Goal: Task Accomplishment & Management: Manage account settings

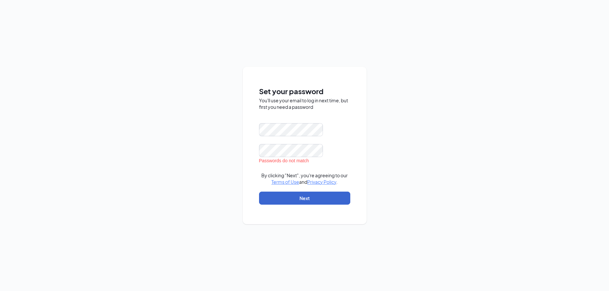
click at [308, 197] on button "Next" at bounding box center [304, 198] width 91 height 13
click at [300, 197] on button "Next" at bounding box center [304, 198] width 91 height 13
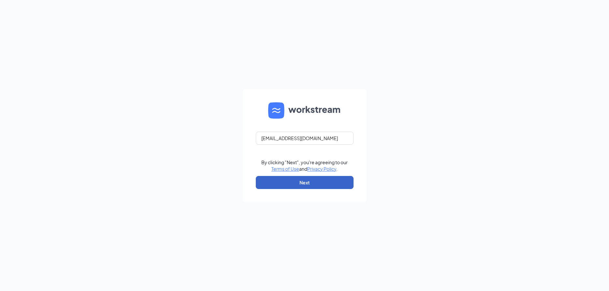
click at [333, 183] on button "Next" at bounding box center [305, 182] width 98 height 13
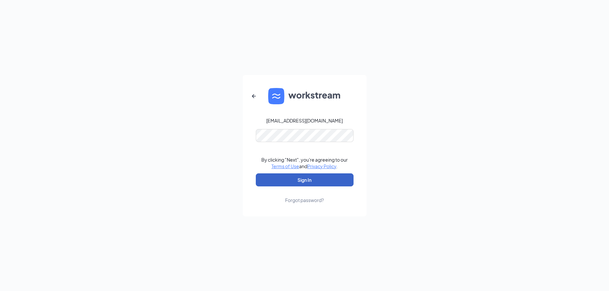
click at [311, 180] on button "Sign In" at bounding box center [305, 179] width 98 height 13
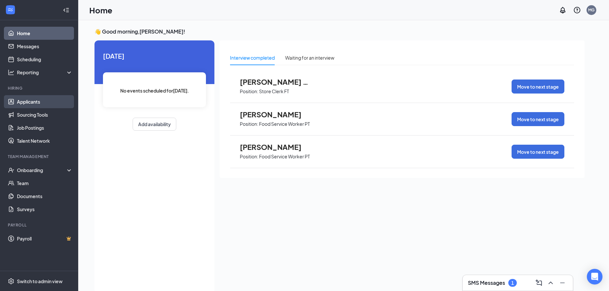
click at [35, 102] on link "Applicants" at bounding box center [45, 101] width 56 height 13
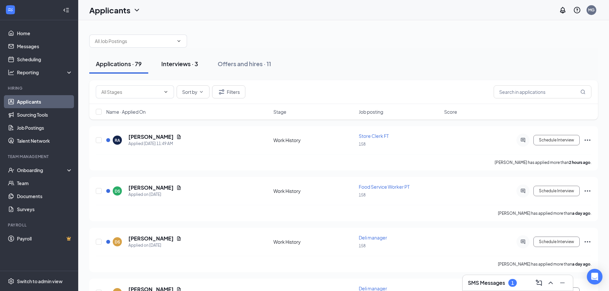
click at [181, 62] on div "Interviews · 3" at bounding box center [179, 64] width 37 height 8
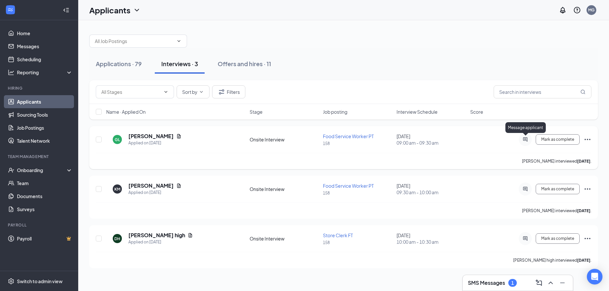
click at [525, 138] on icon "ActiveChat" at bounding box center [525, 139] width 4 height 4
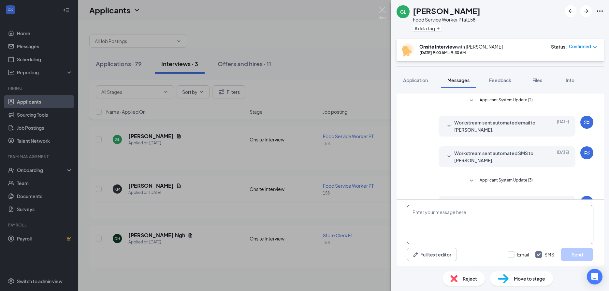
drag, startPoint x: 428, startPoint y: 216, endPoint x: 538, endPoint y: 216, distance: 109.5
click at [429, 216] on textarea at bounding box center [500, 224] width 186 height 39
type textarea "NOT A GOOD FIT"
click at [461, 280] on div "Reject" at bounding box center [464, 279] width 42 height 14
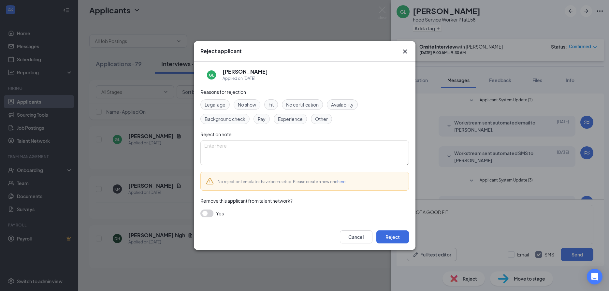
click at [221, 188] on div "No rejection templates have been setup. Please create a new one here ." at bounding box center [304, 181] width 209 height 19
drag, startPoint x: 268, startPoint y: 99, endPoint x: 270, endPoint y: 102, distance: 3.5
click at [268, 99] on div "Reasons for rejection Legal age No show Fit No certification Availability Backg…" at bounding box center [304, 156] width 209 height 136
click at [270, 103] on span "Fit" at bounding box center [271, 104] width 5 height 7
click at [397, 235] on button "Reject" at bounding box center [392, 236] width 33 height 13
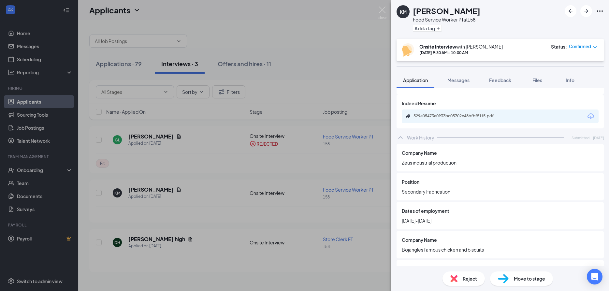
scroll to position [296, 0]
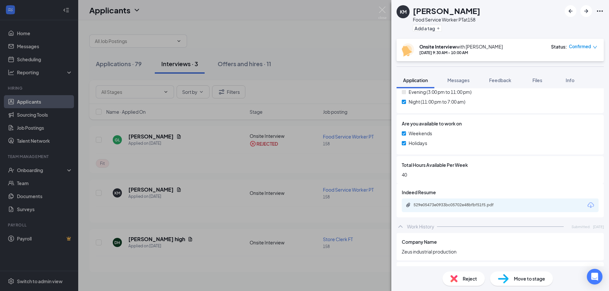
click at [256, 173] on div "KM [PERSON_NAME] Food Service Worker PT at 158 Add a tag Onsite Interview with …" at bounding box center [304, 145] width 609 height 291
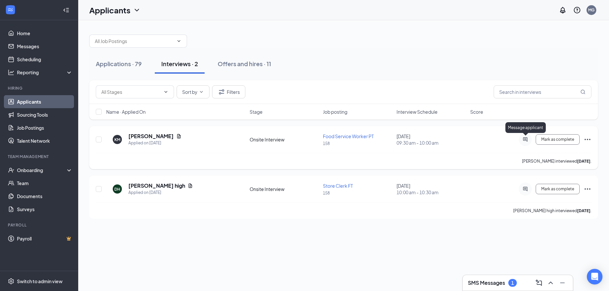
click at [525, 139] on icon "ActiveChat" at bounding box center [526, 139] width 8 height 5
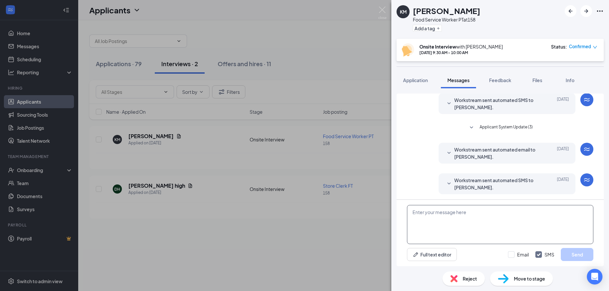
scroll to position [54, 0]
click at [425, 225] on textarea at bounding box center [500, 224] width 186 height 39
type textarea "GOT ANOTHER JOB OFFER"
click at [463, 276] on span "Reject" at bounding box center [470, 278] width 14 height 7
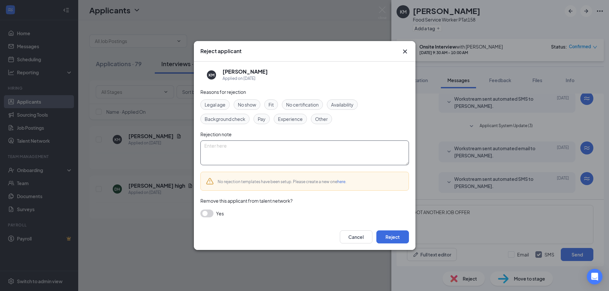
click at [220, 150] on textarea at bounding box center [304, 152] width 209 height 25
type textarea "ANOTHER JOB"
click at [397, 235] on button "Reject" at bounding box center [392, 236] width 33 height 13
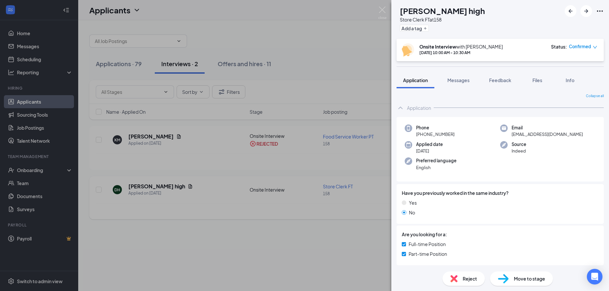
drag, startPoint x: 338, startPoint y: 226, endPoint x: 399, endPoint y: 213, distance: 62.1
click at [337, 226] on div "[PERSON_NAME] high Store Clerk FT at 158 Add a tag Onsite Interview with [PERSO…" at bounding box center [304, 145] width 609 height 291
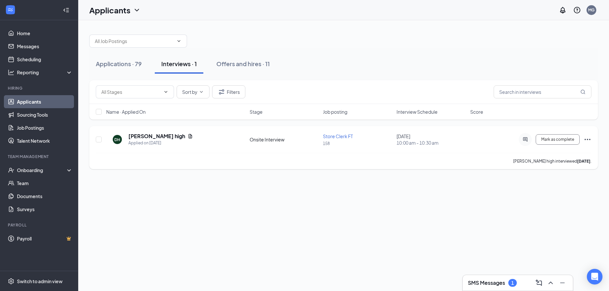
click at [526, 136] on div at bounding box center [525, 139] width 13 height 13
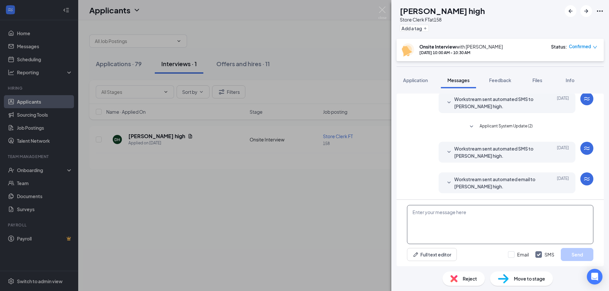
scroll to position [54, 0]
click at [432, 226] on textarea at bounding box center [500, 224] width 186 height 39
type textarea "NOT A GOOD FIT"
click at [466, 282] on div "Reject" at bounding box center [464, 279] width 42 height 14
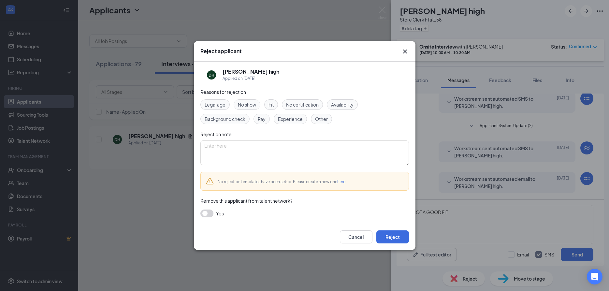
click at [270, 104] on span "Fit" at bounding box center [271, 104] width 5 height 7
click at [393, 236] on button "Reject" at bounding box center [392, 236] width 33 height 13
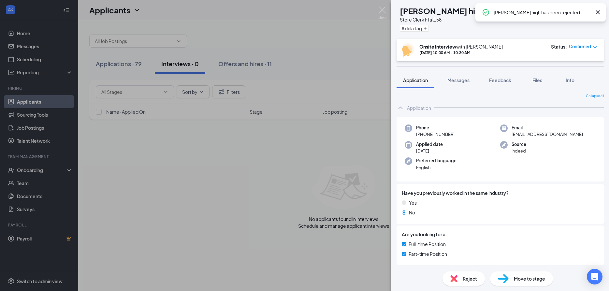
click at [127, 63] on div "[PERSON_NAME] high Store Clerk FT at 158 Add a tag Onsite Interview with [PERSO…" at bounding box center [304, 145] width 609 height 291
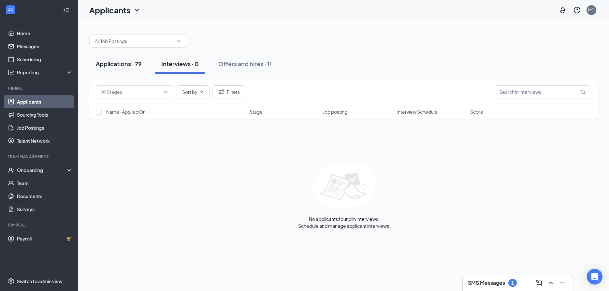
click at [125, 61] on div "Applications · 79" at bounding box center [119, 64] width 46 height 8
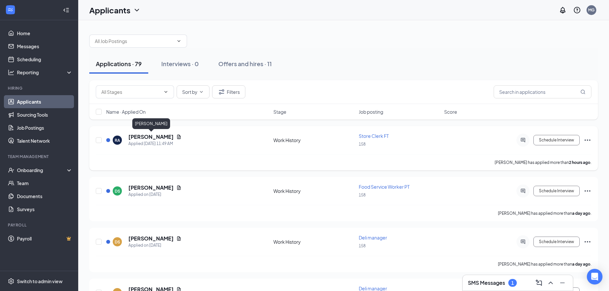
click at [149, 136] on h5 "[PERSON_NAME]" at bounding box center [150, 136] width 45 height 7
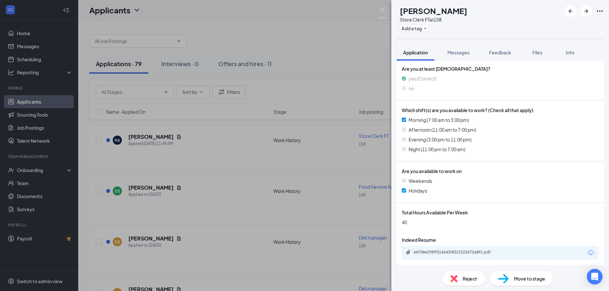
scroll to position [235, 0]
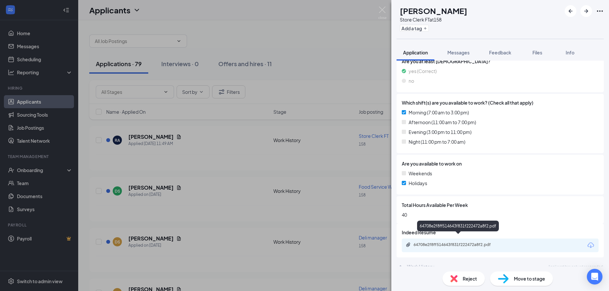
click at [409, 242] on icon "Paperclip" at bounding box center [408, 244] width 4 height 4
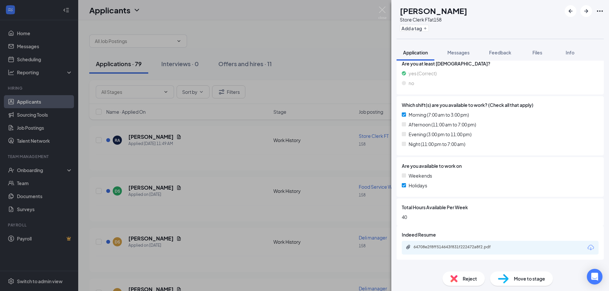
click at [228, 147] on div "[PERSON_NAME] Store Clerk FT at 158 Add a tag Application Messages Feedback Fil…" at bounding box center [304, 145] width 609 height 291
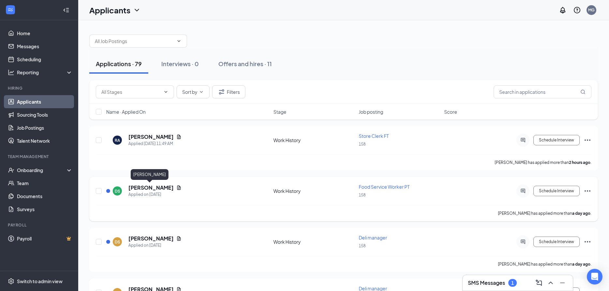
click at [152, 187] on h5 "[PERSON_NAME]" at bounding box center [150, 187] width 45 height 7
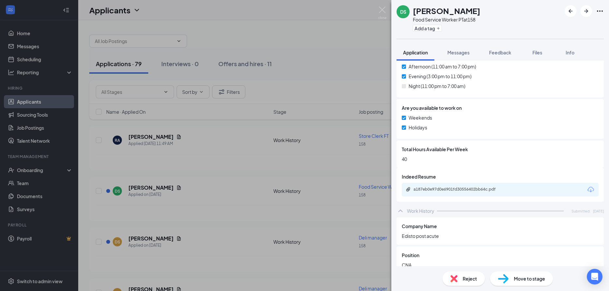
scroll to position [317, 0]
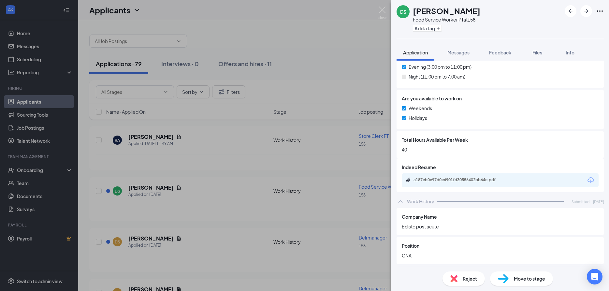
click at [415, 177] on div "a187eb0e97d0e6901fd30556402bb64c.pdf" at bounding box center [459, 179] width 91 height 5
click at [230, 175] on div "DS [PERSON_NAME] Food Service Worker PT at 158 Add a tag Application Messages F…" at bounding box center [304, 145] width 609 height 291
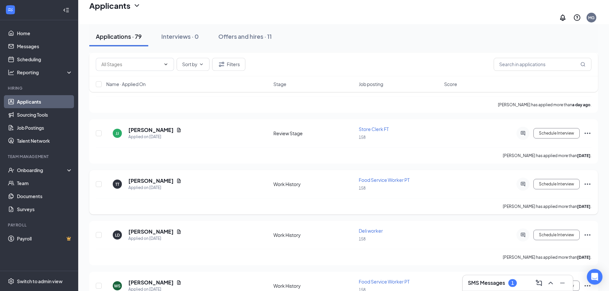
scroll to position [233, 0]
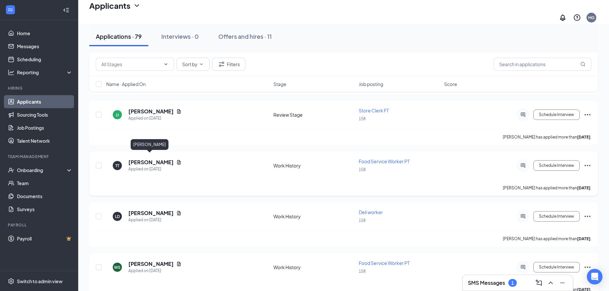
click at [139, 159] on h5 "[PERSON_NAME]" at bounding box center [150, 162] width 45 height 7
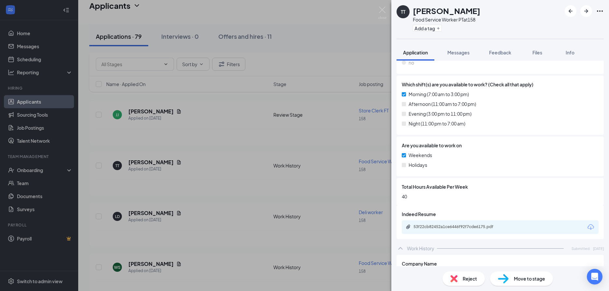
scroll to position [282, 0]
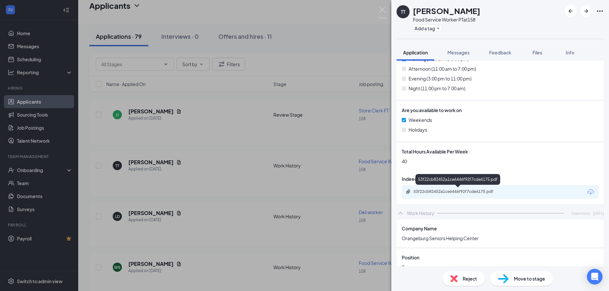
click at [421, 192] on div "53f22cb82452a1ce6446f92f7cde6175.pdf" at bounding box center [459, 191] width 91 height 5
click at [245, 172] on div "TT [PERSON_NAME] Food Service Worker PT at 158 Add a tag Application Messages F…" at bounding box center [304, 145] width 609 height 291
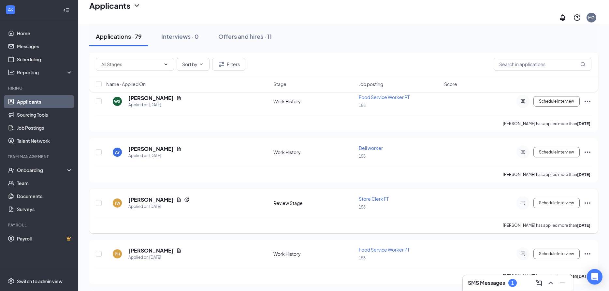
scroll to position [399, 0]
click at [154, 247] on h5 "[PERSON_NAME]" at bounding box center [150, 250] width 45 height 7
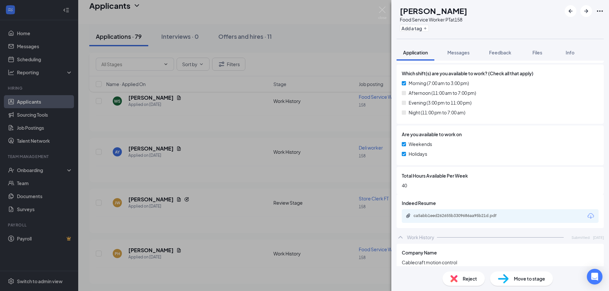
scroll to position [282, 0]
click at [411, 213] on icon "Paperclip" at bounding box center [408, 215] width 5 height 5
click at [415, 213] on div "ca5abb1eed262655b3309686aa95b21d.pdf" at bounding box center [459, 215] width 91 height 5
click at [237, 209] on div "PH [PERSON_NAME] Food Service Worker PT at 158 Add a tag Application Messages F…" at bounding box center [304, 145] width 609 height 291
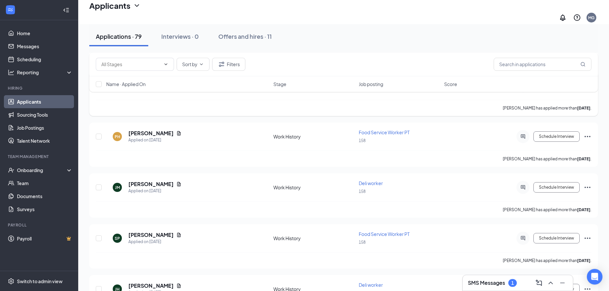
scroll to position [532, 0]
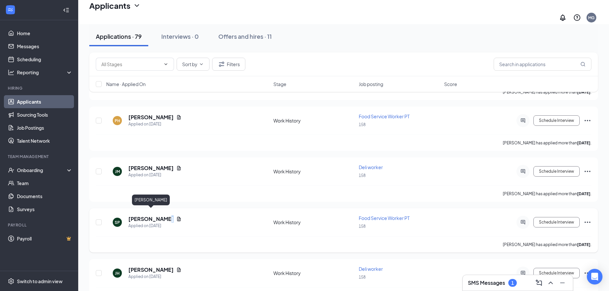
drag, startPoint x: 161, startPoint y: 214, endPoint x: 185, endPoint y: 210, distance: 25.1
click at [174, 215] on h5 "[PERSON_NAME]" at bounding box center [150, 218] width 45 height 7
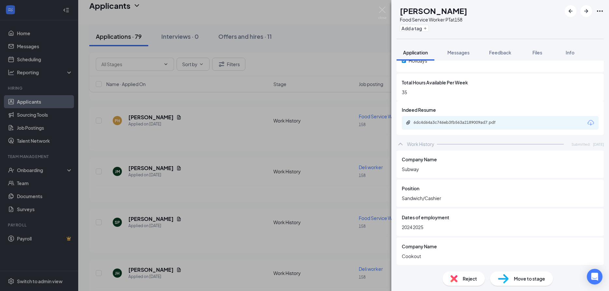
scroll to position [352, 0]
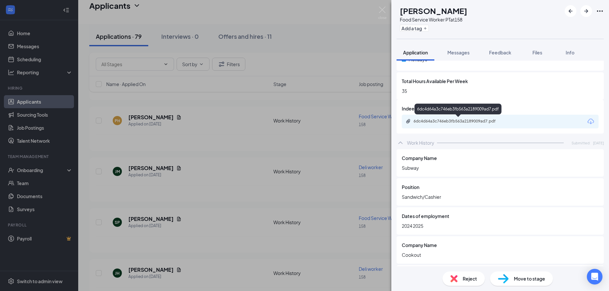
click at [407, 122] on icon "Paperclip" at bounding box center [408, 121] width 4 height 4
click at [244, 223] on div "SP [PERSON_NAME] Food Service Worker PT at 158 Add a tag Application Messages F…" at bounding box center [304, 145] width 609 height 291
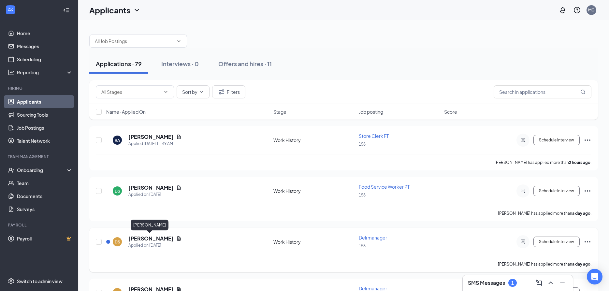
click at [152, 237] on h5 "[PERSON_NAME]" at bounding box center [150, 238] width 45 height 7
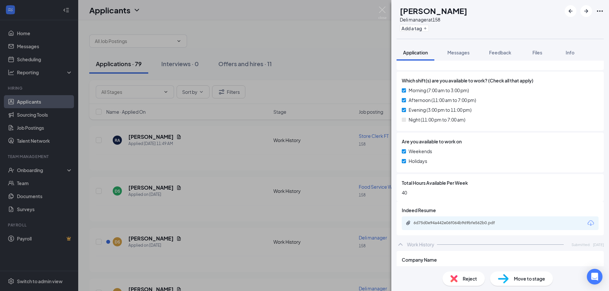
scroll to position [282, 0]
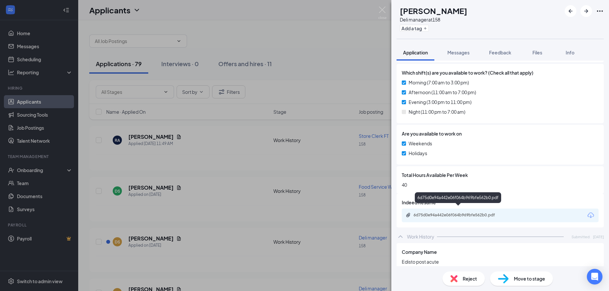
click at [423, 213] on div "6d75d0e94a442e06f064b969bfe562b0.pdf" at bounding box center [459, 215] width 91 height 5
click at [213, 212] on div "DS [PERSON_NAME] Deli manager at 158 Add a tag Application Messages Feedback Fi…" at bounding box center [304, 145] width 609 height 291
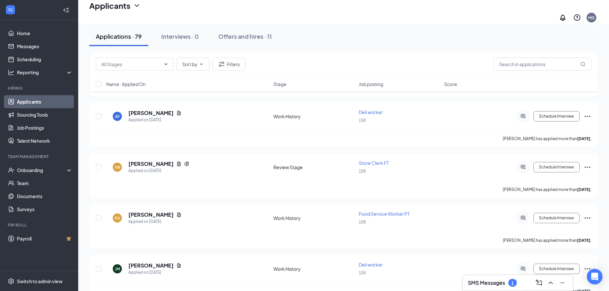
scroll to position [465, 0]
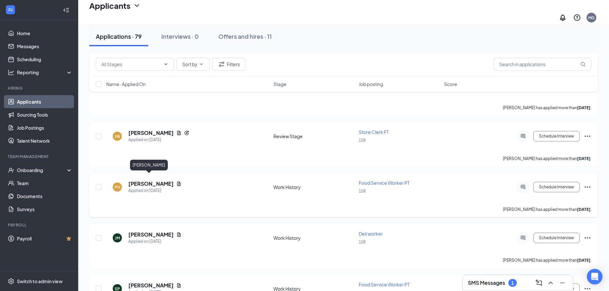
click at [152, 180] on h5 "[PERSON_NAME]" at bounding box center [150, 183] width 45 height 7
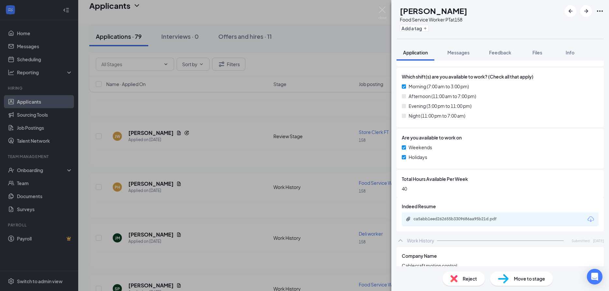
scroll to position [282, 0]
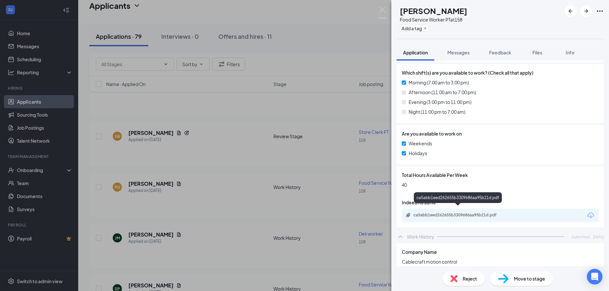
click at [413, 213] on div "ca5abb1eed262655b3309686aa95b21d.pdf" at bounding box center [459, 215] width 106 height 5
click at [304, 205] on div "PH [PERSON_NAME] Food Service Worker PT at 158 Add a tag Application Messages F…" at bounding box center [304, 145] width 609 height 291
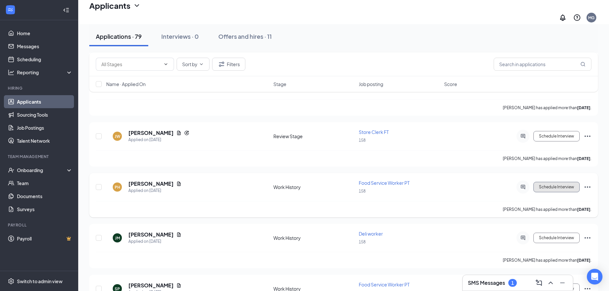
click at [559, 182] on button "Schedule Interview" at bounding box center [557, 187] width 46 height 10
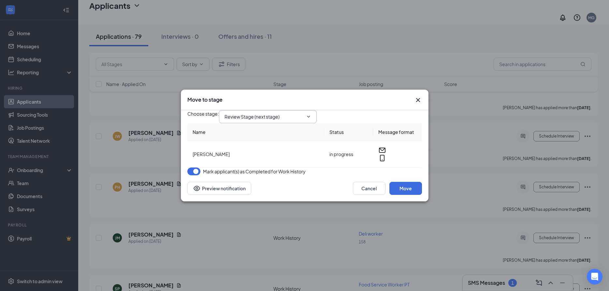
click at [311, 114] on icon "ChevronDown" at bounding box center [308, 116] width 5 height 5
click at [265, 139] on div "Onsite Interview" at bounding box center [247, 135] width 35 height 7
type input "Onsite Interview"
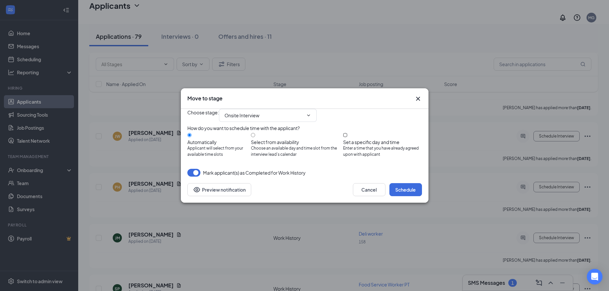
click at [347, 135] on input "Set a specific day and time Enter a time that you have already agreed upon with…" at bounding box center [345, 135] width 4 height 4
radio input "true"
radio input "false"
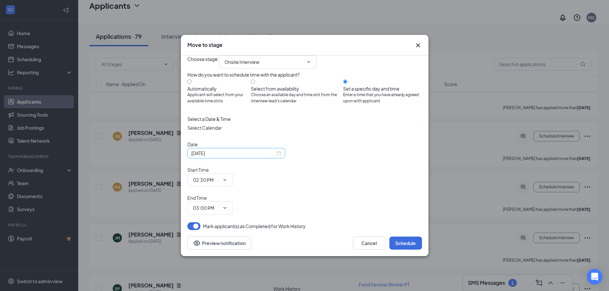
click at [277, 157] on div "[DATE]" at bounding box center [236, 153] width 90 height 7
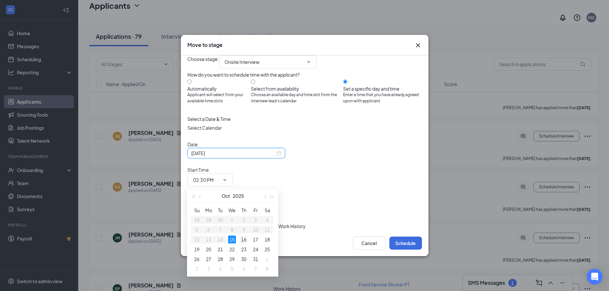
type input "[DATE]"
click at [246, 238] on div "16" at bounding box center [244, 240] width 8 height 8
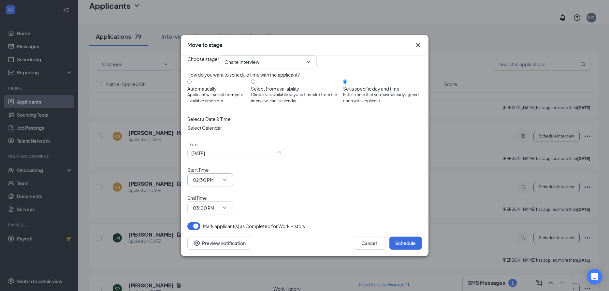
click at [228, 180] on icon "ChevronDown" at bounding box center [224, 179] width 5 height 5
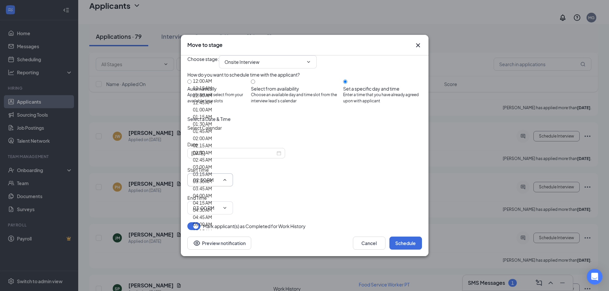
scroll to position [458, 0]
type input "09:00 AM"
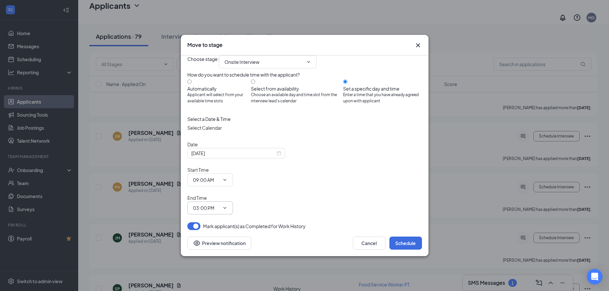
click at [228, 205] on icon "ChevronDown" at bounding box center [224, 207] width 5 height 5
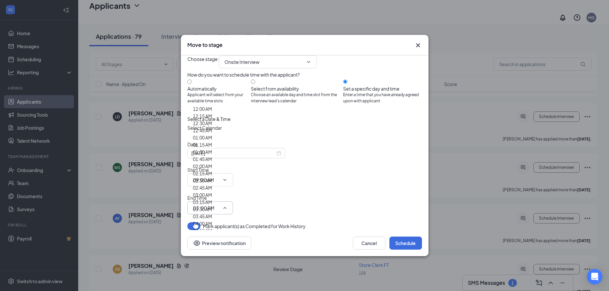
scroll to position [493, 0]
type input "09:30 AM"
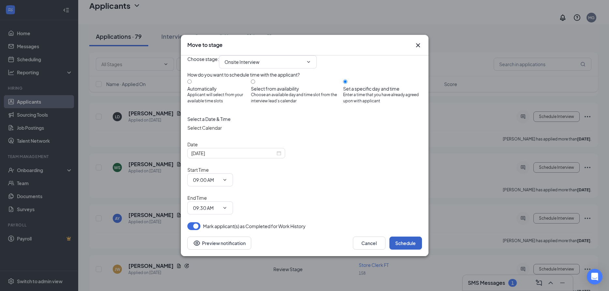
click at [405, 237] on button "Schedule" at bounding box center [405, 243] width 33 height 13
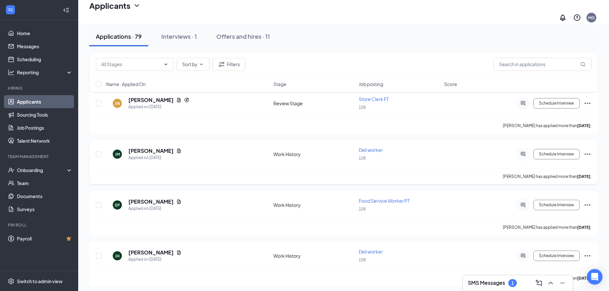
scroll to position [499, 0]
click at [144, 147] on h5 "[PERSON_NAME]" at bounding box center [150, 150] width 45 height 7
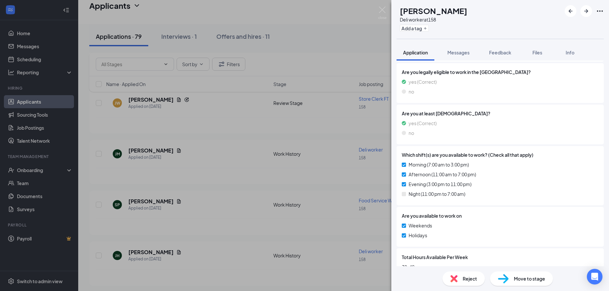
scroll to position [352, 0]
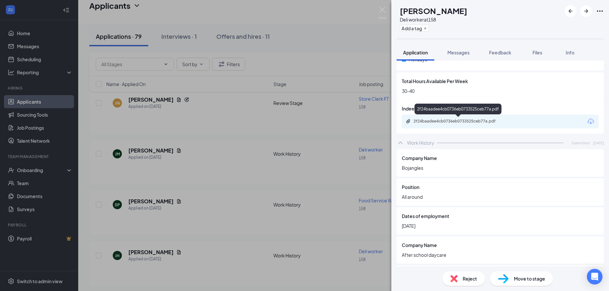
click at [415, 122] on div "2f24baadee4cb0736eb0733525ceb77a.pdf" at bounding box center [459, 121] width 91 height 5
click at [406, 119] on icon "Paperclip" at bounding box center [408, 121] width 5 height 5
drag, startPoint x: 213, startPoint y: 175, endPoint x: 227, endPoint y: 195, distance: 23.4
click at [215, 177] on div "[PERSON_NAME] [PERSON_NAME] Deli worker at 158 Add a tag Application Messages F…" at bounding box center [304, 145] width 609 height 291
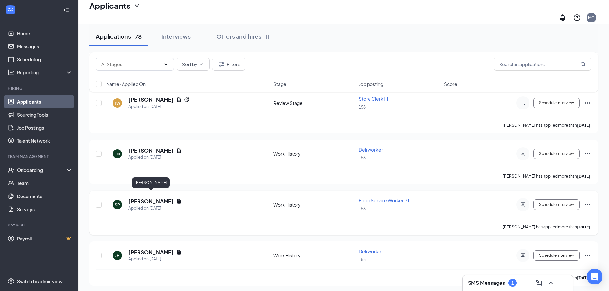
click at [164, 198] on h5 "[PERSON_NAME]" at bounding box center [150, 201] width 45 height 7
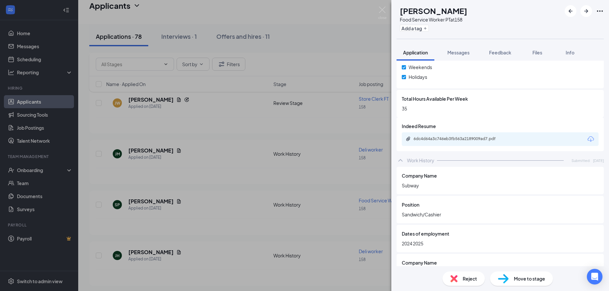
scroll to position [352, 0]
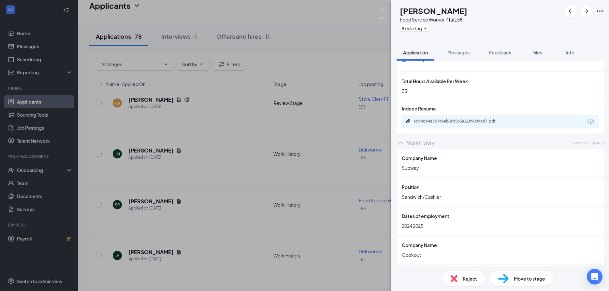
click at [405, 117] on div "6dc4d64a3c746eb3fb563a2189009ad7.pdf" at bounding box center [500, 122] width 197 height 14
click at [411, 123] on div "6dc4d64a3c746eb3fb563a2189009ad7.pdf" at bounding box center [459, 121] width 106 height 5
click at [234, 126] on div "SP [PERSON_NAME] Food Service Worker PT at 158 Add a tag Application Messages F…" at bounding box center [304, 145] width 609 height 291
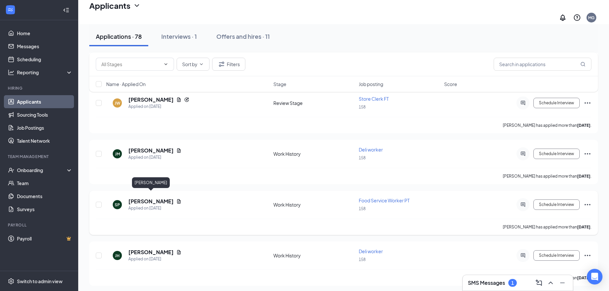
drag, startPoint x: 171, startPoint y: 195, endPoint x: 176, endPoint y: 195, distance: 4.9
click at [174, 198] on h5 "[PERSON_NAME]" at bounding box center [150, 201] width 45 height 7
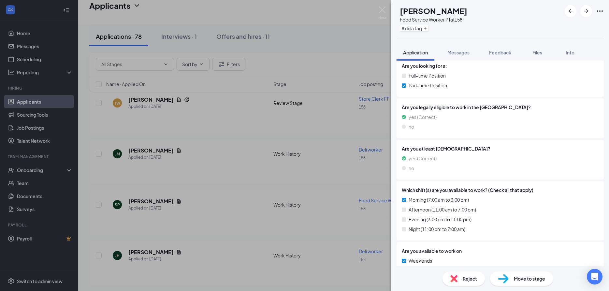
scroll to position [246, 0]
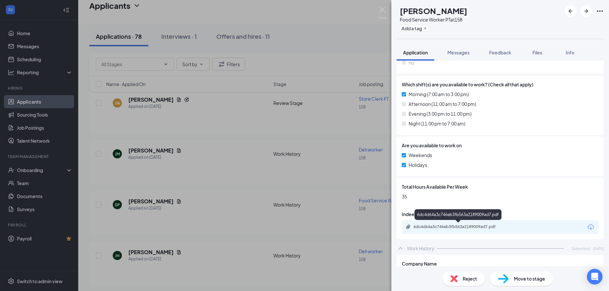
click at [437, 231] on div "6dc4d64a3c746eb3fb563a2189009ad7.pdf" at bounding box center [500, 227] width 197 height 14
click at [436, 225] on div "6dc4d64a3c746eb3fb563a2189009ad7.pdf" at bounding box center [459, 226] width 91 height 5
drag, startPoint x: 229, startPoint y: 175, endPoint x: 228, endPoint y: 156, distance: 19.3
click at [229, 174] on div "SP [PERSON_NAME] Food Service Worker PT at 158 Add a tag Application Messages F…" at bounding box center [304, 145] width 609 height 291
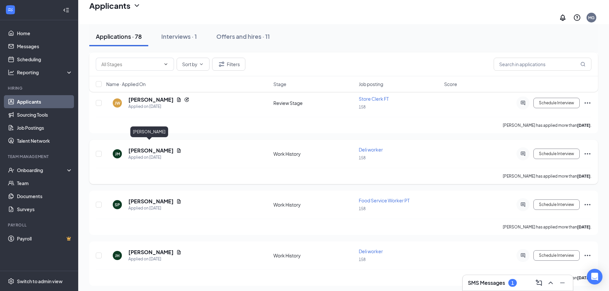
click at [156, 147] on h5 "[PERSON_NAME]" at bounding box center [150, 150] width 45 height 7
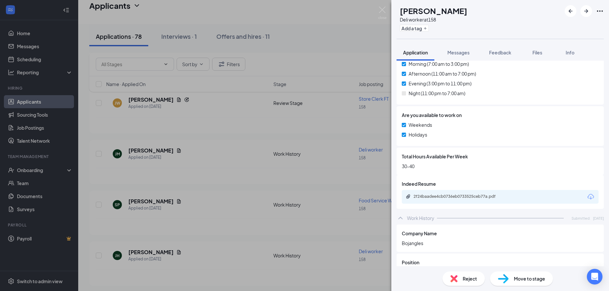
scroll to position [282, 0]
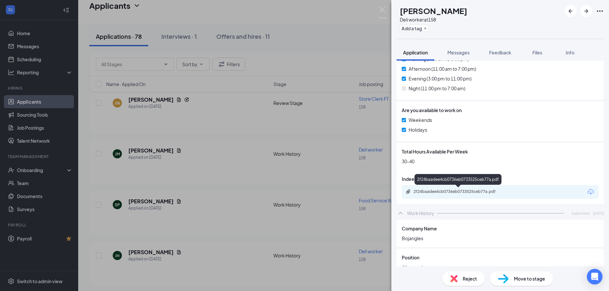
click at [412, 191] on div "2f24baadee4cb0736eb0733525ceb77a.pdf" at bounding box center [459, 191] width 106 height 5
drag, startPoint x: 227, startPoint y: 190, endPoint x: 233, endPoint y: 146, distance: 44.1
click at [228, 188] on div "[PERSON_NAME] [PERSON_NAME] Deli worker at 158 Add a tag Application Messages F…" at bounding box center [304, 145] width 609 height 291
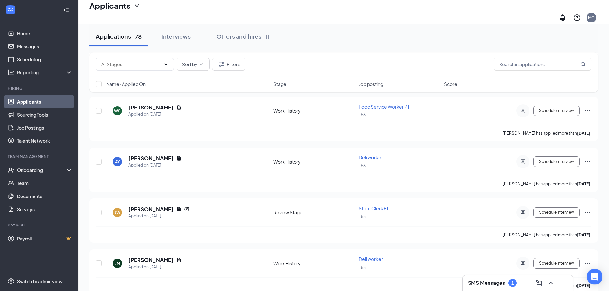
scroll to position [366, 0]
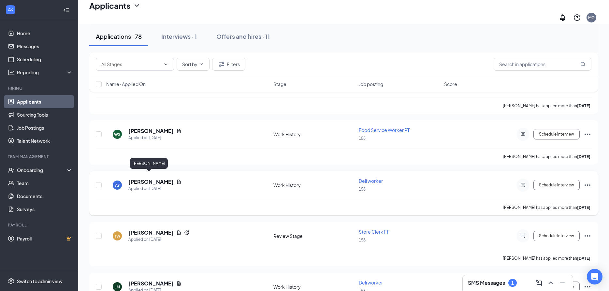
click at [144, 179] on h5 "[PERSON_NAME]" at bounding box center [150, 181] width 45 height 7
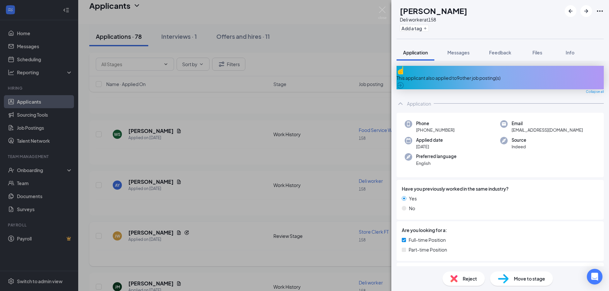
drag, startPoint x: 224, startPoint y: 190, endPoint x: 238, endPoint y: 241, distance: 53.1
click at [223, 190] on div "AY [PERSON_NAME] Deli worker at 158 Add a tag Application Messages Feedback Fil…" at bounding box center [304, 145] width 609 height 291
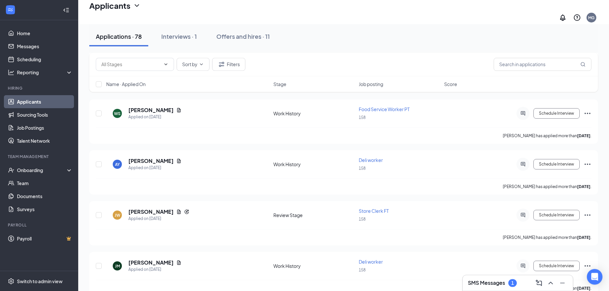
scroll to position [432, 0]
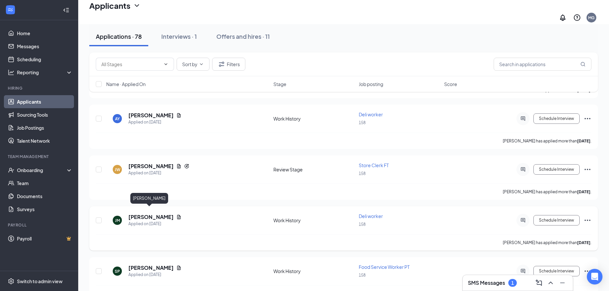
click at [155, 213] on h5 "[PERSON_NAME]" at bounding box center [150, 216] width 45 height 7
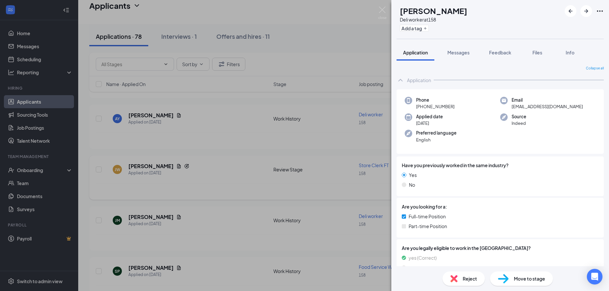
click at [224, 181] on div "[PERSON_NAME] [PERSON_NAME] Deli worker at 158 Add a tag Application Messages F…" at bounding box center [304, 145] width 609 height 291
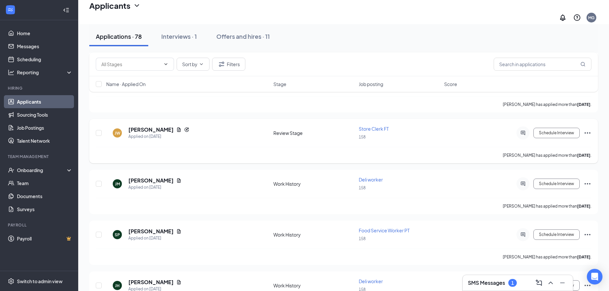
scroll to position [432, 0]
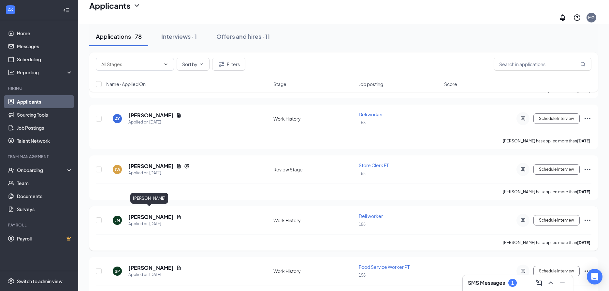
click at [156, 213] on h5 "[PERSON_NAME]" at bounding box center [150, 216] width 45 height 7
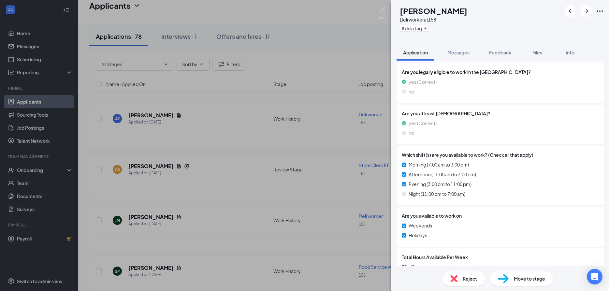
scroll to position [282, 0]
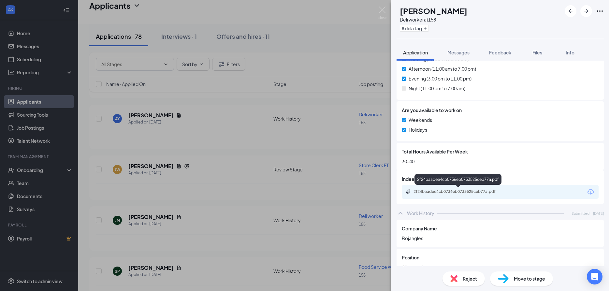
click at [407, 191] on icon "Paperclip" at bounding box center [408, 191] width 4 height 4
click at [210, 166] on div "[PERSON_NAME] [PERSON_NAME] Deli worker at 158 Add a tag Application Messages F…" at bounding box center [304, 145] width 609 height 291
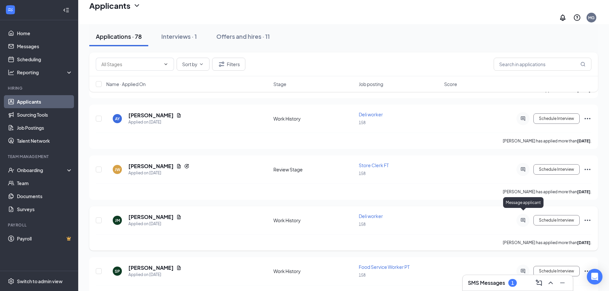
click at [521, 218] on icon "ActiveChat" at bounding box center [523, 220] width 4 height 4
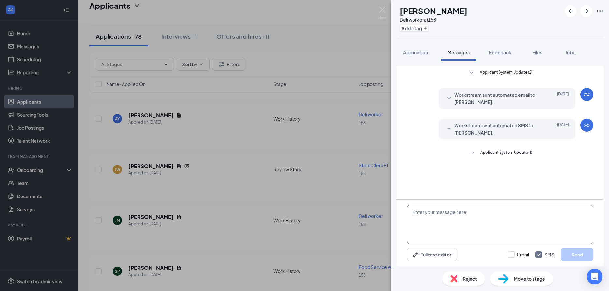
click at [433, 221] on textarea at bounding box center [500, 224] width 186 height 39
type textarea "ANOTHER JOB"
click at [463, 279] on span "Reject" at bounding box center [470, 278] width 14 height 7
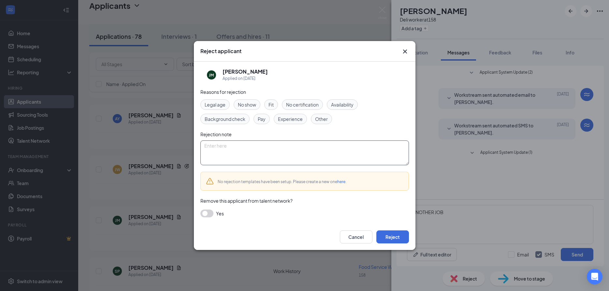
click at [211, 150] on textarea at bounding box center [304, 152] width 209 height 25
type textarea "JOB"
click at [391, 240] on button "Reject" at bounding box center [392, 236] width 33 height 13
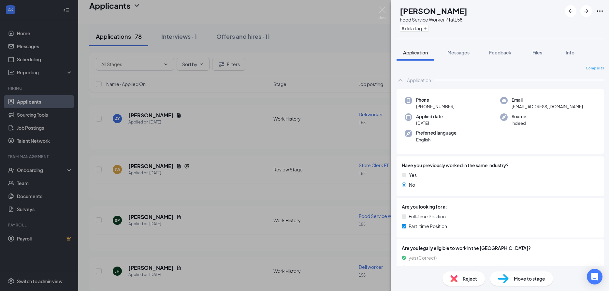
click at [215, 174] on div "SP [PERSON_NAME] Food Service Worker PT at 158 Add a tag Application Messages F…" at bounding box center [304, 145] width 609 height 291
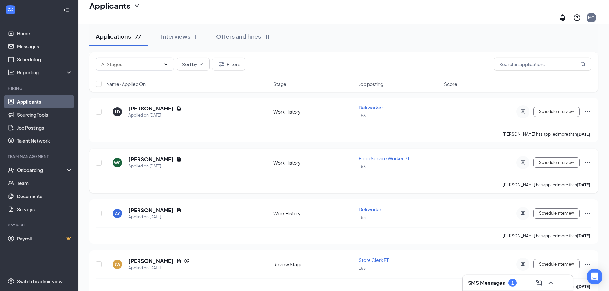
scroll to position [299, 0]
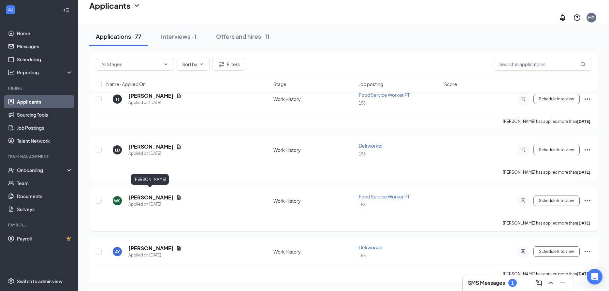
drag, startPoint x: 153, startPoint y: 191, endPoint x: 162, endPoint y: 190, distance: 9.2
click at [162, 194] on h5 "[PERSON_NAME]" at bounding box center [150, 197] width 45 height 7
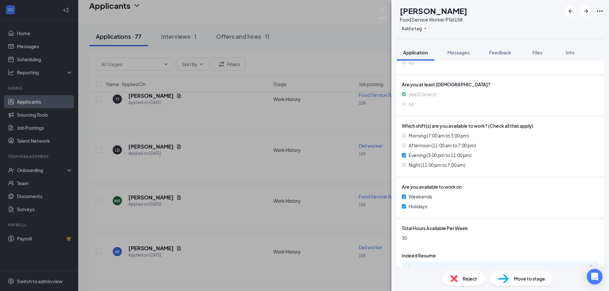
scroll to position [218, 0]
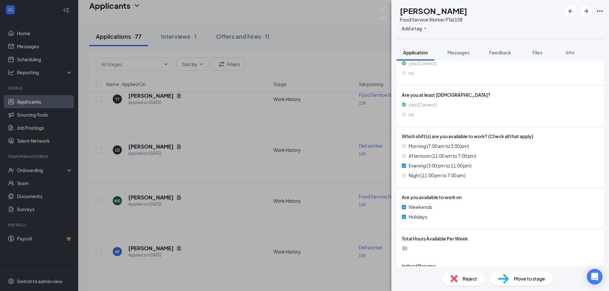
click at [236, 147] on div "WS [PERSON_NAME] Food Service Worker PT at 158 Add a tag Application Messages F…" at bounding box center [304, 145] width 609 height 291
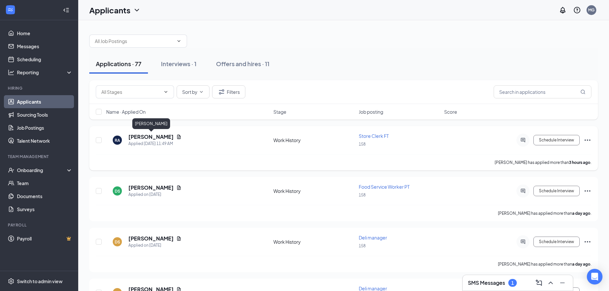
click at [151, 137] on h5 "[PERSON_NAME]" at bounding box center [150, 136] width 45 height 7
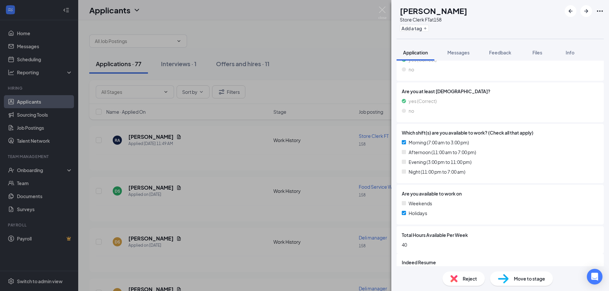
scroll to position [235, 0]
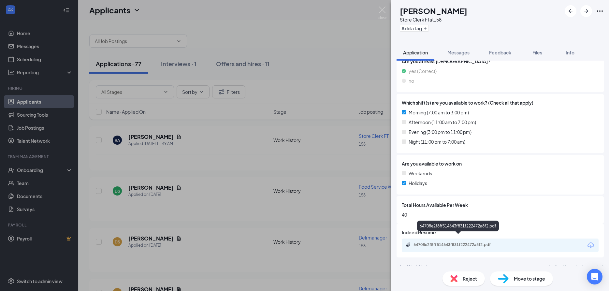
click at [411, 242] on div "64708e2f8ff514643f831f222472a8f2.pdf" at bounding box center [459, 244] width 106 height 5
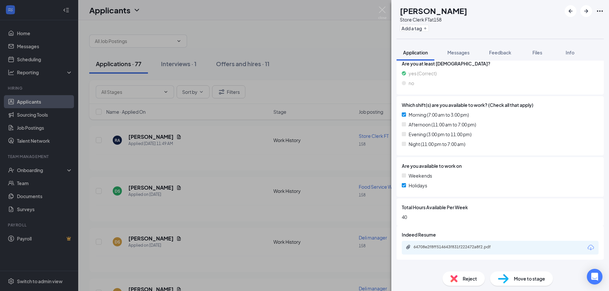
click at [238, 174] on div "[PERSON_NAME] Store Clerk FT at 158 Add a tag Application Messages Feedback Fil…" at bounding box center [304, 145] width 609 height 291
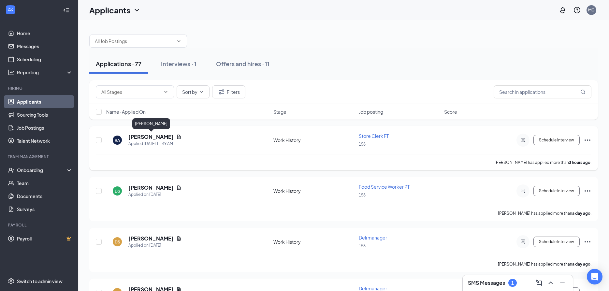
click at [155, 139] on h5 "[PERSON_NAME]" at bounding box center [150, 136] width 45 height 7
click at [166, 137] on h5 "[PERSON_NAME]" at bounding box center [150, 136] width 45 height 7
click at [139, 187] on h5 "[PERSON_NAME]" at bounding box center [150, 187] width 45 height 7
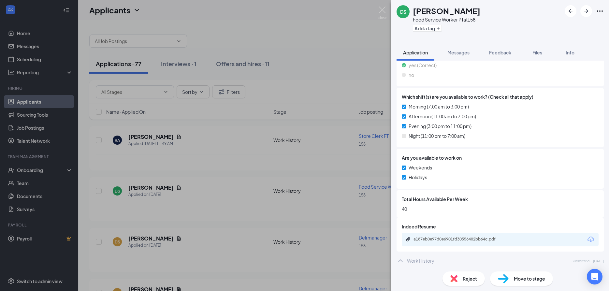
scroll to position [246, 0]
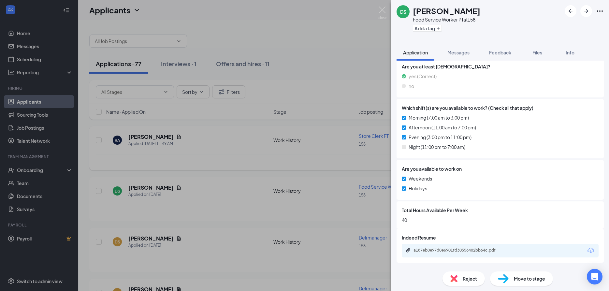
drag, startPoint x: 239, startPoint y: 175, endPoint x: 184, endPoint y: 163, distance: 55.9
click at [238, 175] on div "DS [PERSON_NAME] Food Service Worker PT at 158 Add a tag Application Messages F…" at bounding box center [304, 145] width 609 height 291
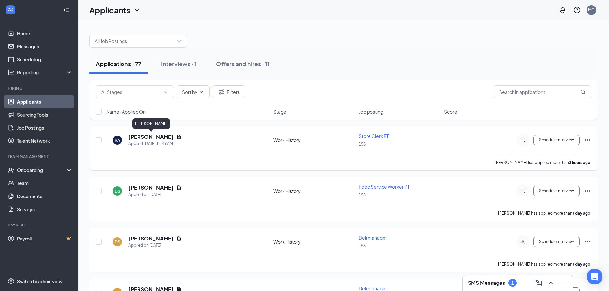
click at [164, 136] on h5 "[PERSON_NAME]" at bounding box center [150, 136] width 45 height 7
click at [166, 136] on h5 "[PERSON_NAME]" at bounding box center [150, 136] width 45 height 7
click at [161, 138] on h5 "[PERSON_NAME]" at bounding box center [150, 136] width 45 height 7
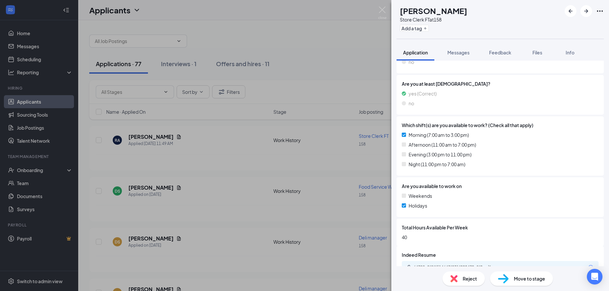
scroll to position [235, 0]
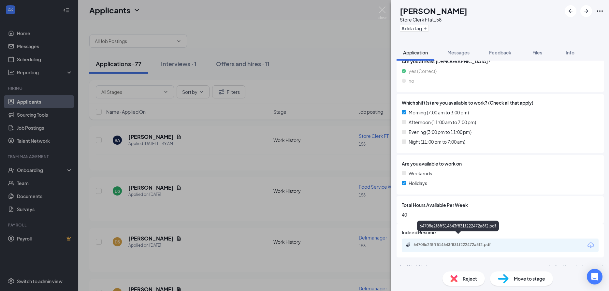
click at [414, 242] on div "64708e2f8ff514643f831f222472a8f2.pdf" at bounding box center [459, 244] width 91 height 5
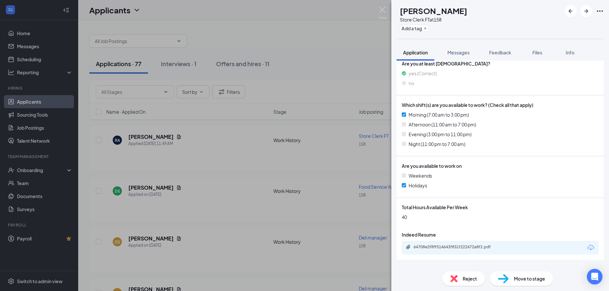
drag, startPoint x: 218, startPoint y: 180, endPoint x: 228, endPoint y: 173, distance: 11.7
click at [220, 179] on div "[PERSON_NAME] Store Clerk FT at 158 Add a tag Application Messages Feedback Fil…" at bounding box center [304, 145] width 609 height 291
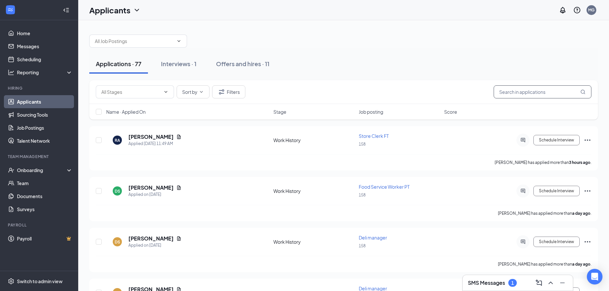
drag, startPoint x: 504, startPoint y: 91, endPoint x: 504, endPoint y: 88, distance: 3.3
click at [504, 88] on input "text" at bounding box center [543, 91] width 98 height 13
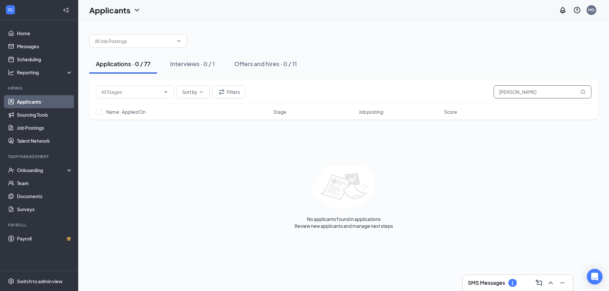
type input "J"
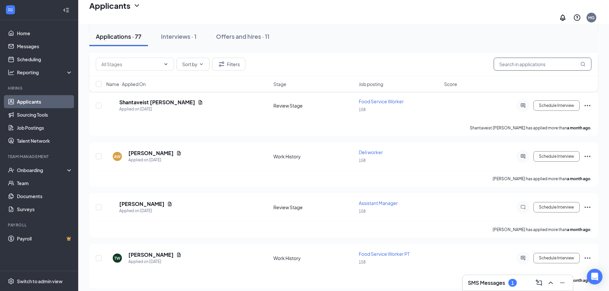
scroll to position [3624, 0]
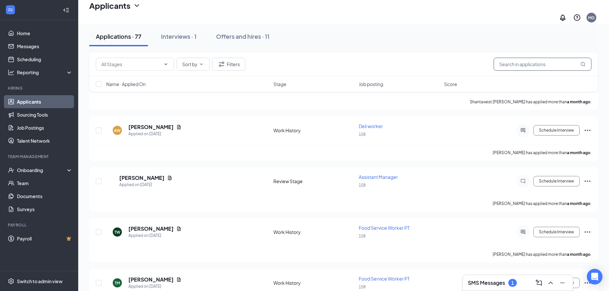
click at [506, 65] on input "text" at bounding box center [543, 64] width 98 height 13
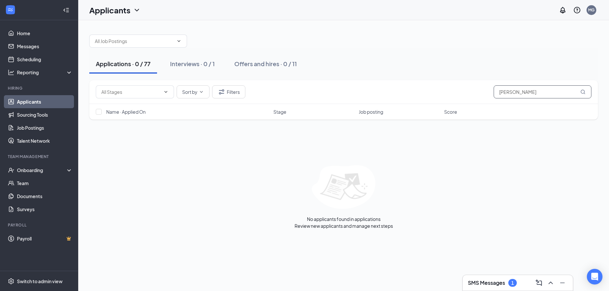
type input "[PERSON_NAME]"
click at [583, 92] on icon "MagnifyingGlass" at bounding box center [582, 91] width 5 height 5
click at [581, 91] on icon "MagnifyingGlass" at bounding box center [582, 91] width 5 height 5
drag, startPoint x: 542, startPoint y: 90, endPoint x: 468, endPoint y: 88, distance: 74.0
click at [494, 88] on input "[PERSON_NAME]" at bounding box center [543, 91] width 98 height 13
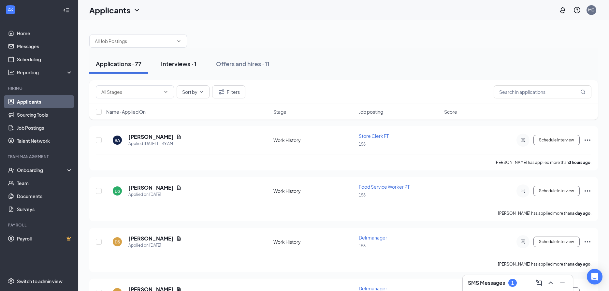
click at [187, 65] on div "Interviews · 1" at bounding box center [179, 64] width 36 height 8
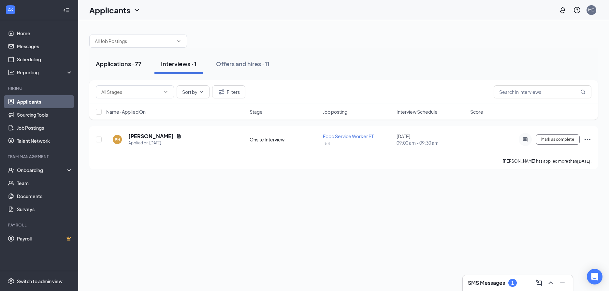
click at [122, 64] on div "Applications · 77" at bounding box center [119, 64] width 46 height 8
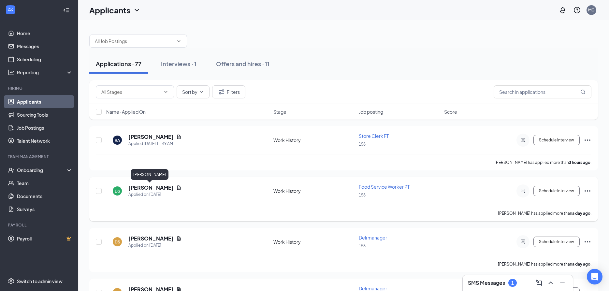
click at [162, 185] on h5 "[PERSON_NAME]" at bounding box center [150, 187] width 45 height 7
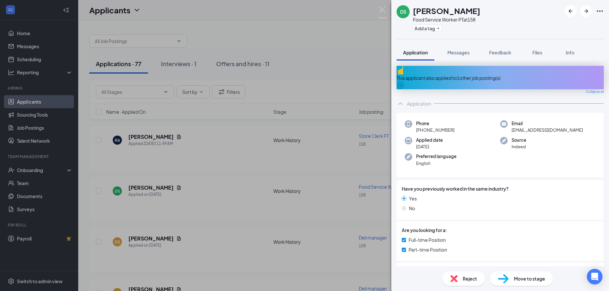
click at [227, 208] on div "DS [PERSON_NAME] Food Service Worker PT at 158 Add a tag Application Messages F…" at bounding box center [304, 145] width 609 height 291
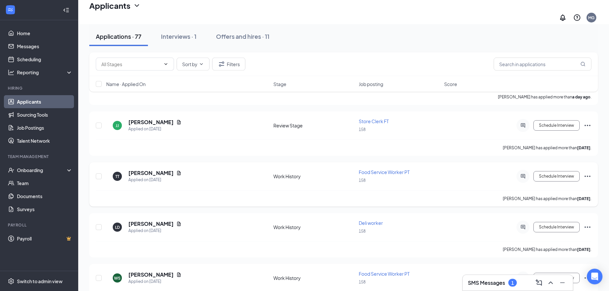
scroll to position [233, 0]
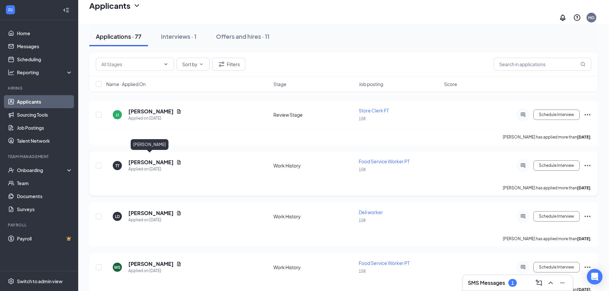
click at [154, 159] on h5 "[PERSON_NAME]" at bounding box center [150, 162] width 45 height 7
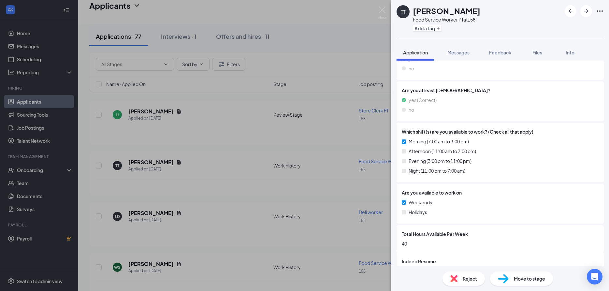
scroll to position [246, 0]
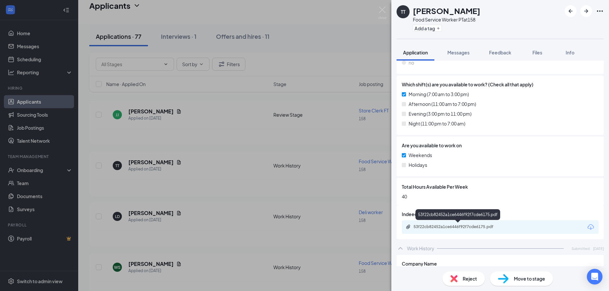
click at [425, 228] on div "53f22cb82452a1ce6446f92f7cde6175.pdf" at bounding box center [459, 226] width 91 height 5
click at [222, 200] on div "TT [PERSON_NAME] Food Service Worker PT at 158 Add a tag Application Messages F…" at bounding box center [304, 145] width 609 height 291
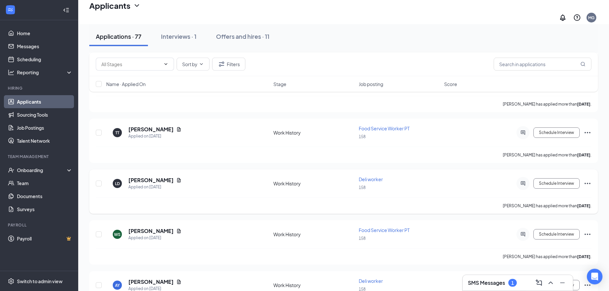
scroll to position [266, 0]
click at [160, 176] on h5 "[PERSON_NAME]" at bounding box center [150, 179] width 45 height 7
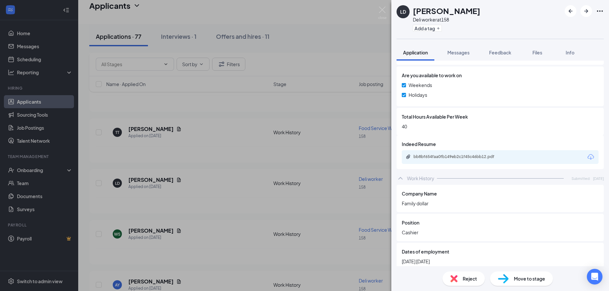
scroll to position [317, 0]
click at [412, 161] on div "bb8bf654faa0fb149eb2c1f45c46bb12.pdf" at bounding box center [500, 157] width 197 height 14
click at [409, 154] on icon "Paperclip" at bounding box center [408, 156] width 5 height 5
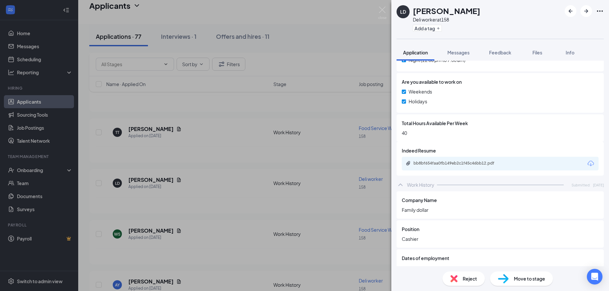
scroll to position [303, 0]
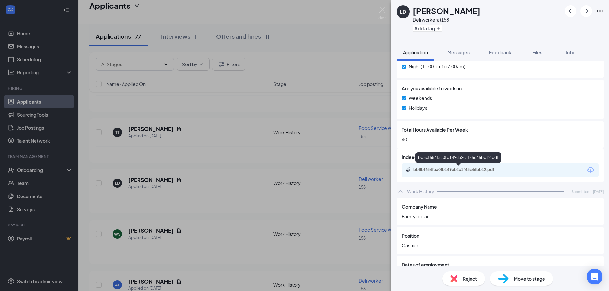
click at [411, 170] on icon "Paperclip" at bounding box center [408, 169] width 5 height 5
click at [259, 197] on div "[PERSON_NAME] Deli worker at 158 Add a tag Application Messages Feedback Files …" at bounding box center [304, 145] width 609 height 291
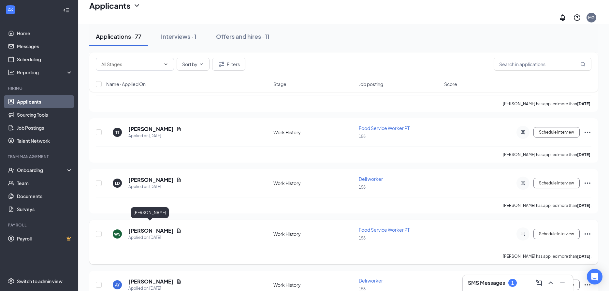
click at [156, 228] on h5 "[PERSON_NAME]" at bounding box center [150, 230] width 45 height 7
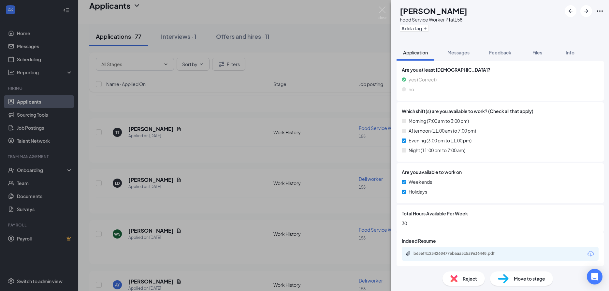
scroll to position [246, 0]
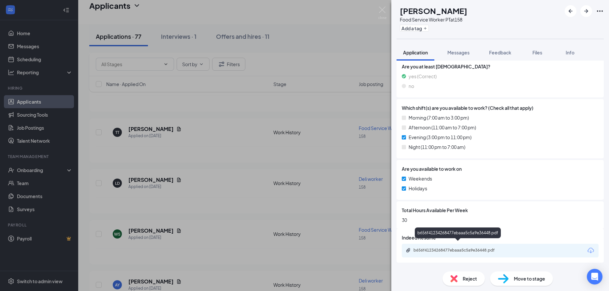
click at [418, 248] on div "b656f41234268477ebaaa5c5a9e36448.pdf" at bounding box center [459, 250] width 91 height 5
click at [333, 204] on div "WS [PERSON_NAME] Food Service Worker PT at 158 Add a tag Application Messages F…" at bounding box center [304, 145] width 609 height 291
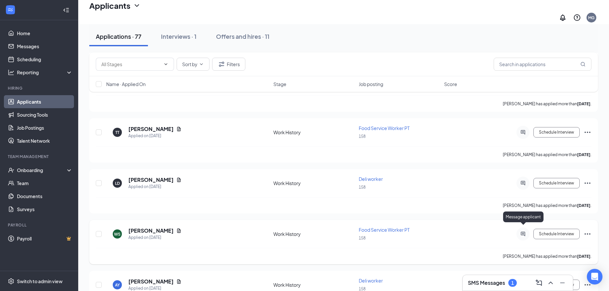
click at [523, 228] on div at bounding box center [523, 234] width 13 height 13
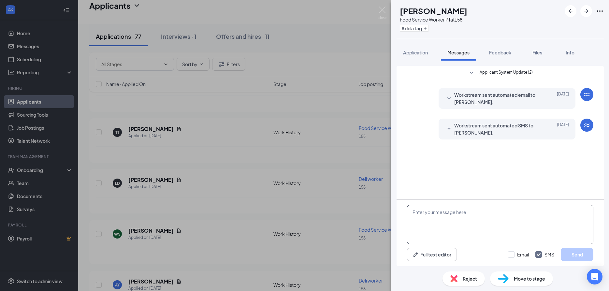
click at [433, 222] on textarea at bounding box center [500, 224] width 186 height 39
type textarea "NO FIT"
click at [471, 276] on span "Reject" at bounding box center [470, 278] width 14 height 7
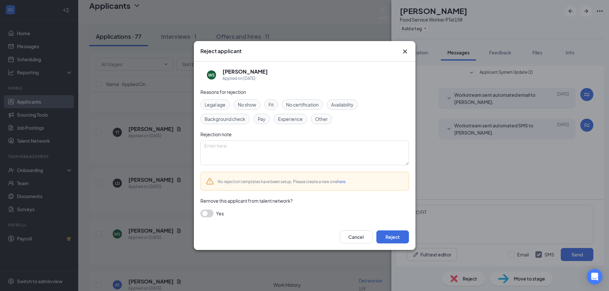
click at [272, 103] on span "Fit" at bounding box center [271, 104] width 5 height 7
click at [394, 238] on button "Reject" at bounding box center [392, 236] width 33 height 13
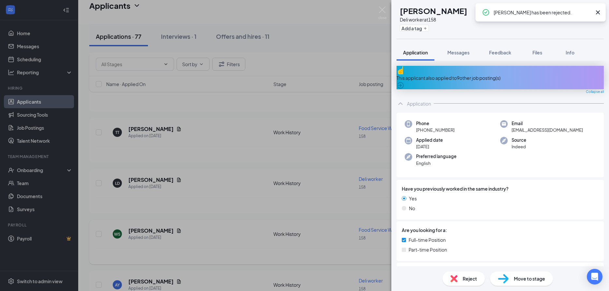
click at [318, 226] on div "AY [PERSON_NAME] Deli worker at 158 Add a tag Application Messages Feedback Fil…" at bounding box center [304, 145] width 609 height 291
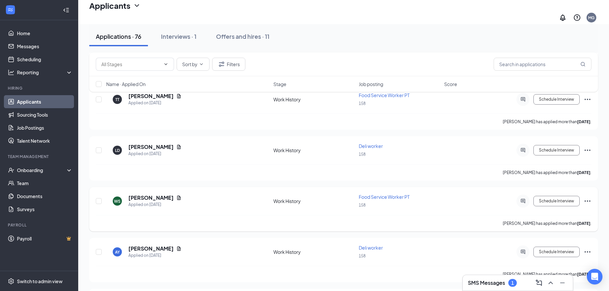
scroll to position [299, 0]
click at [156, 194] on h5 "[PERSON_NAME]" at bounding box center [150, 197] width 45 height 7
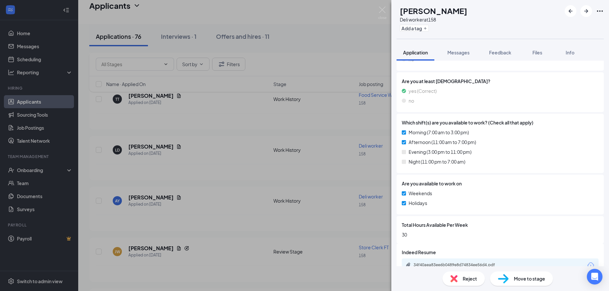
scroll to position [253, 0]
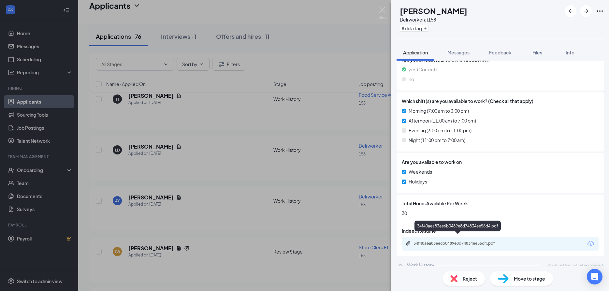
click at [416, 241] on div "34f40aea83ee6b0489e8d74834ee56d4.pdf" at bounding box center [459, 243] width 91 height 5
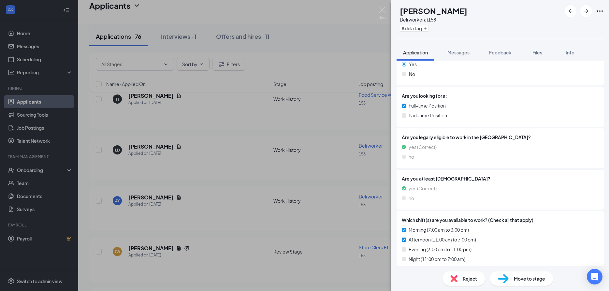
scroll to position [77, 0]
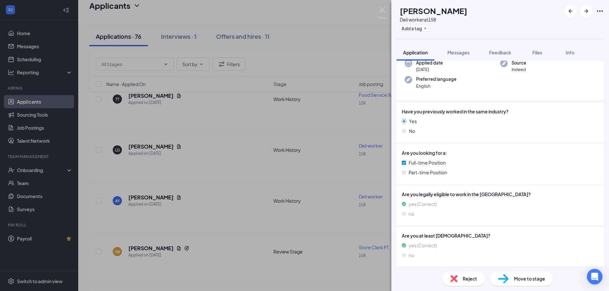
click at [347, 218] on div "AY [PERSON_NAME] Deli worker at 158 Add a tag Application Messages Feedback Fil…" at bounding box center [304, 145] width 609 height 291
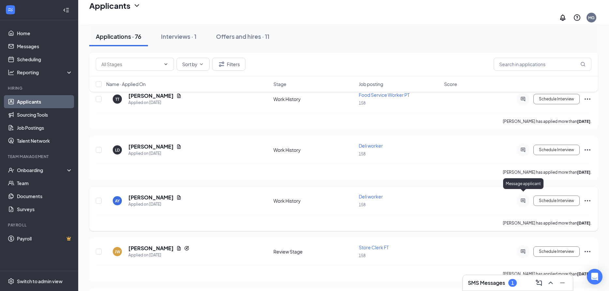
click at [522, 198] on icon "ActiveChat" at bounding box center [523, 200] width 8 height 5
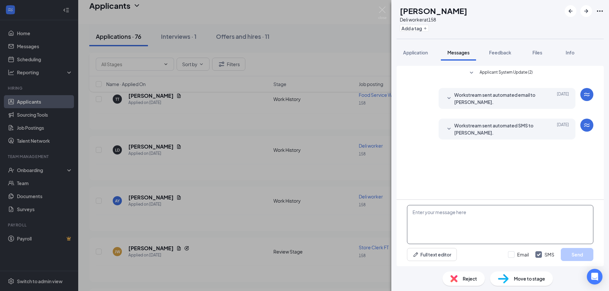
click at [435, 228] on textarea at bounding box center [500, 224] width 186 height 39
type textarea "FIT"
click at [478, 277] on div "Reject" at bounding box center [464, 279] width 42 height 14
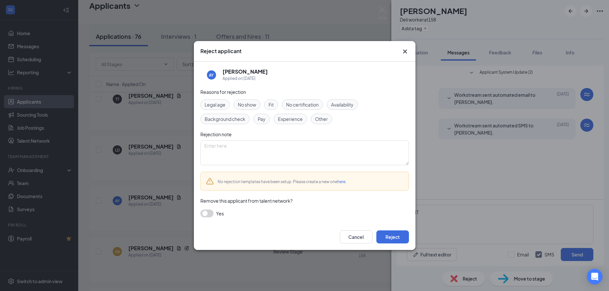
click at [273, 105] on span "Fit" at bounding box center [271, 104] width 5 height 7
click at [395, 237] on button "Reject" at bounding box center [392, 236] width 33 height 13
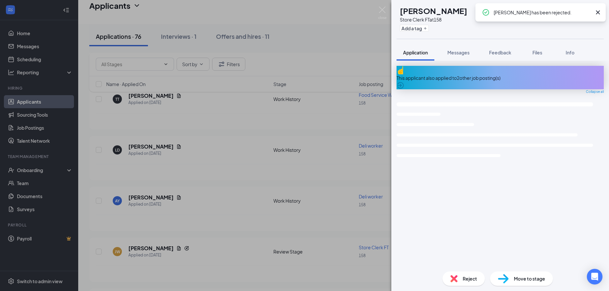
click at [238, 210] on div "[PERSON_NAME] White Store Clerk FT at 158 Add a tag Application Messages Feedba…" at bounding box center [304, 145] width 609 height 291
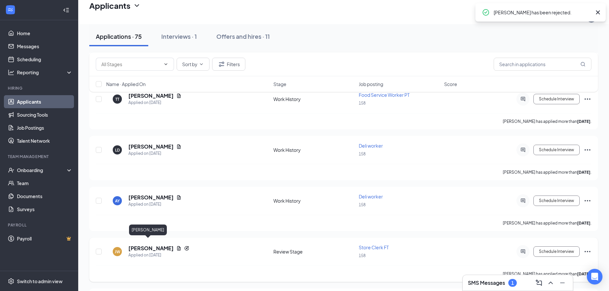
click at [140, 245] on h5 "[PERSON_NAME]" at bounding box center [150, 248] width 45 height 7
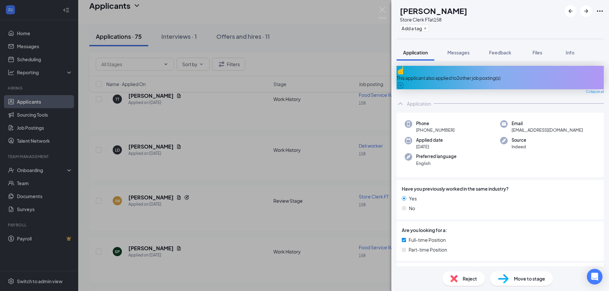
click at [323, 220] on div "[PERSON_NAME] White Store Clerk FT at 158 Add a tag Application Messages Feedba…" at bounding box center [304, 145] width 609 height 291
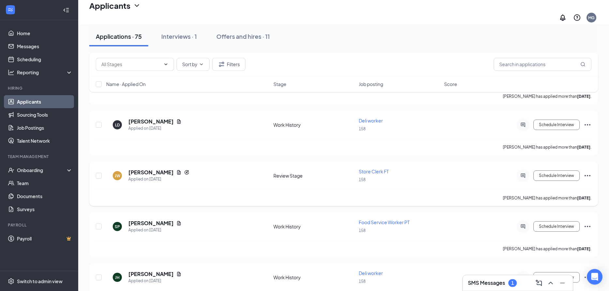
scroll to position [366, 0]
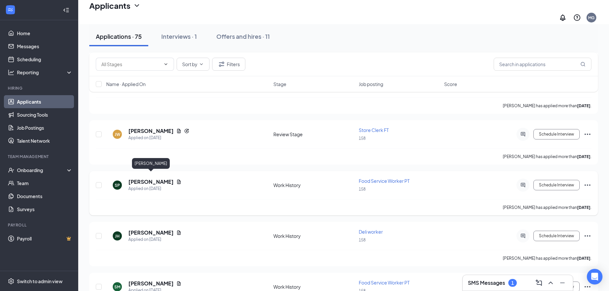
click at [160, 178] on h5 "[PERSON_NAME]" at bounding box center [150, 181] width 45 height 7
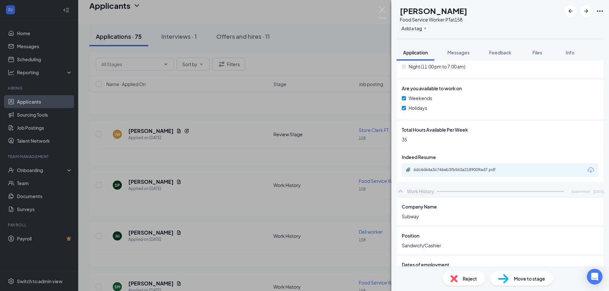
scroll to position [317, 0]
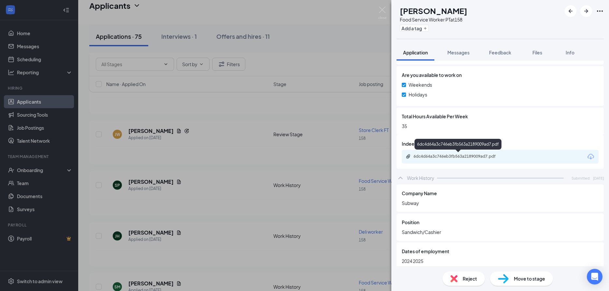
click at [418, 151] on div "6dc4d64a3c746eb3fb563a2189009ad7.pdf" at bounding box center [458, 145] width 87 height 13
click at [413, 156] on div "6dc4d64a3c746eb3fb563a2189009ad7.pdf" at bounding box center [459, 156] width 106 height 5
click at [319, 205] on div "SP [PERSON_NAME] Food Service Worker PT at 158 Add a tag Application Messages F…" at bounding box center [304, 145] width 609 height 291
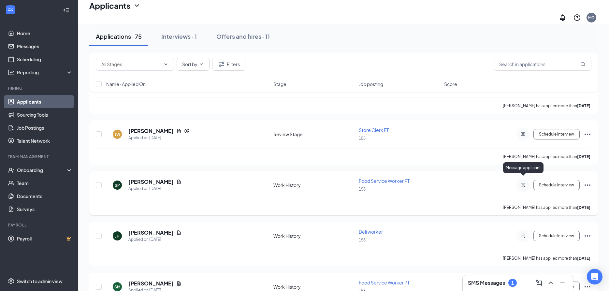
click at [522, 183] on icon "ActiveChat" at bounding box center [523, 185] width 4 height 4
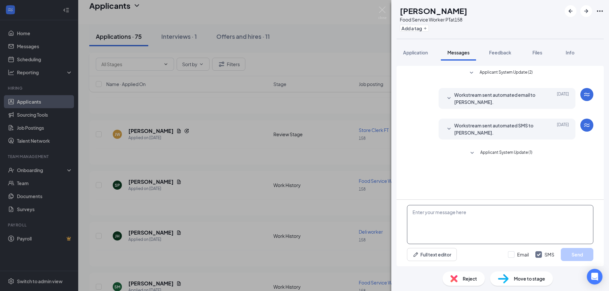
click at [413, 224] on textarea at bounding box center [500, 224] width 186 height 39
type textarea "TOO FAR"
click at [468, 278] on span "Reject" at bounding box center [470, 278] width 14 height 7
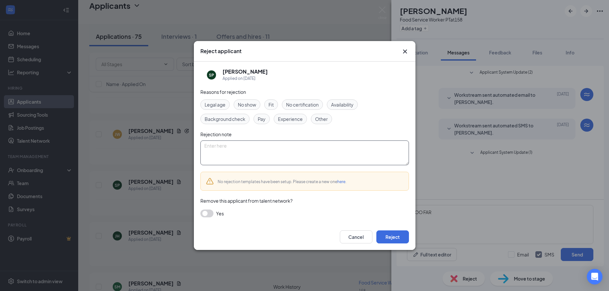
click at [221, 147] on textarea at bounding box center [304, 152] width 209 height 25
type textarea "TO FAR"
click at [400, 237] on button "Reject" at bounding box center [392, 236] width 33 height 13
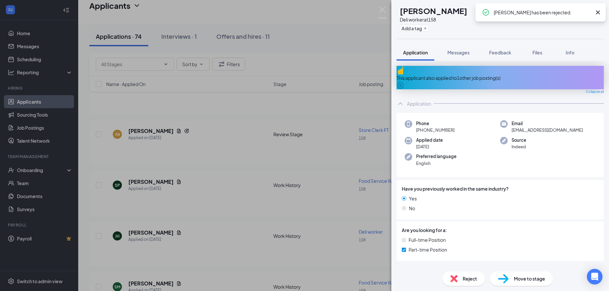
click at [239, 203] on div "[PERSON_NAME] Deli worker at 158 Add a tag Application Messages Feedback Files …" at bounding box center [304, 145] width 609 height 291
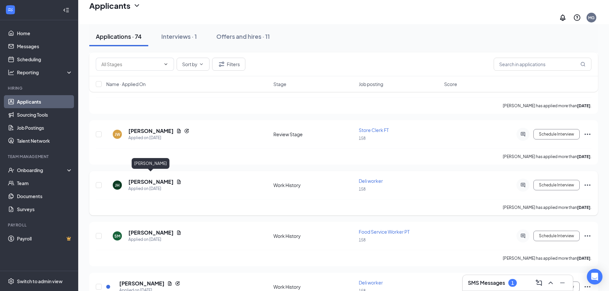
click at [154, 178] on h5 "[PERSON_NAME]" at bounding box center [150, 181] width 45 height 7
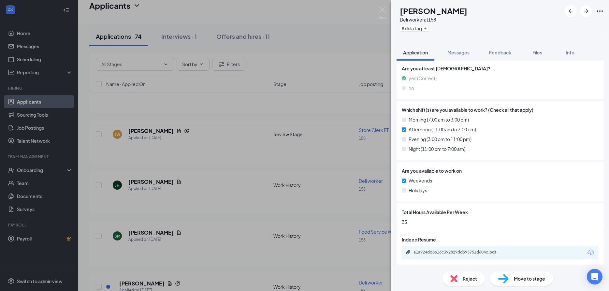
scroll to position [246, 0]
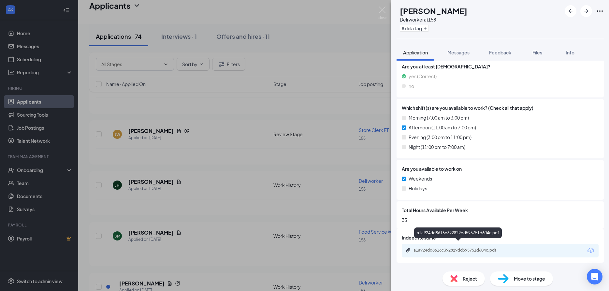
click at [414, 248] on div "a1a924dd8616c392829dd595751d604c.pdf" at bounding box center [459, 250] width 91 height 5
click at [217, 202] on div "[PERSON_NAME] Deli worker at 158 Add a tag Application Messages Feedback Files …" at bounding box center [304, 145] width 609 height 291
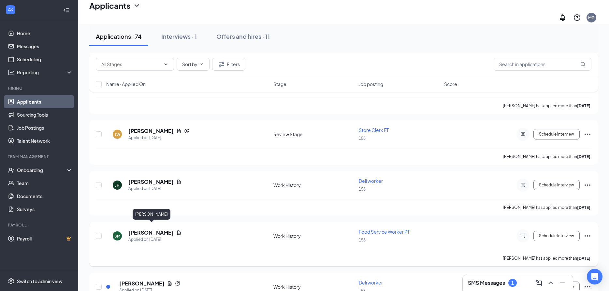
click at [161, 229] on h5 "[PERSON_NAME]" at bounding box center [150, 232] width 45 height 7
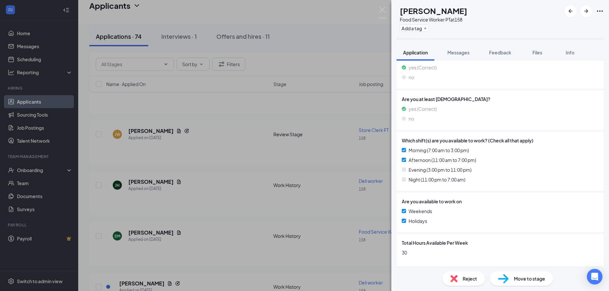
scroll to position [282, 0]
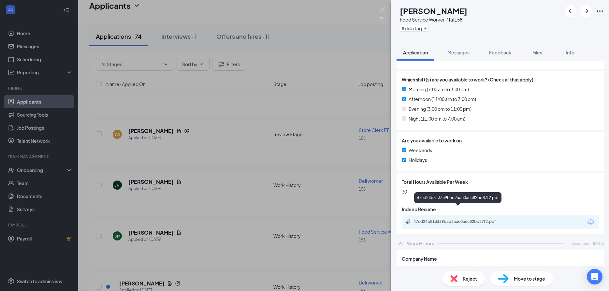
click at [410, 219] on icon "Paperclip" at bounding box center [408, 221] width 5 height 5
click at [244, 189] on div "[PERSON_NAME] Food Service Worker PT at 158 Add a tag Application Messages Feed…" at bounding box center [304, 145] width 609 height 291
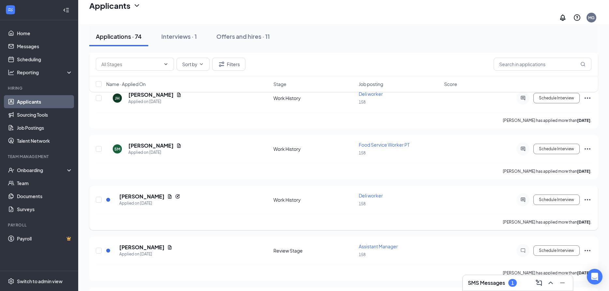
scroll to position [465, 0]
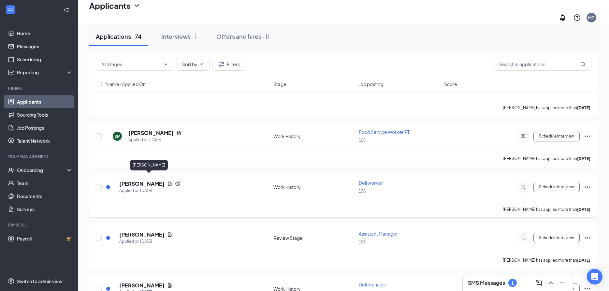
click at [147, 180] on h5 "[PERSON_NAME]" at bounding box center [141, 183] width 45 height 7
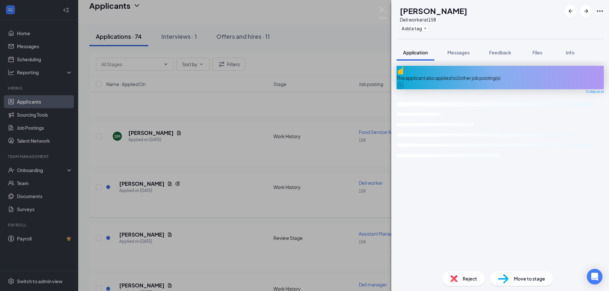
click at [197, 198] on div "PH [PERSON_NAME] Deli worker at 158 Add a tag Application Messages Feedback Fil…" at bounding box center [304, 145] width 609 height 291
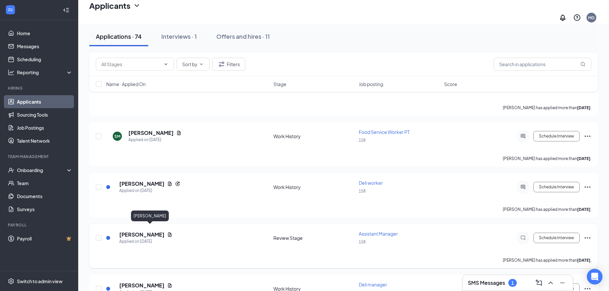
click at [146, 231] on h5 "[PERSON_NAME]" at bounding box center [141, 234] width 45 height 7
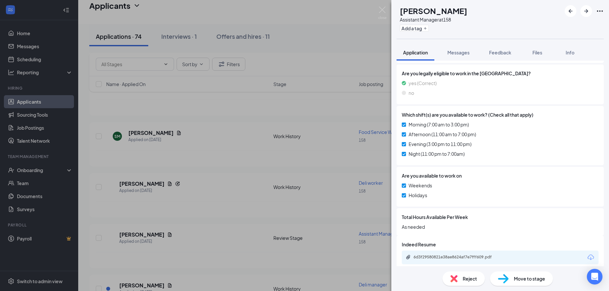
scroll to position [190, 0]
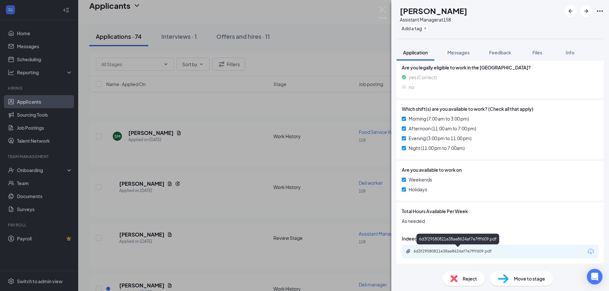
click at [408, 251] on icon "Paperclip" at bounding box center [408, 251] width 5 height 5
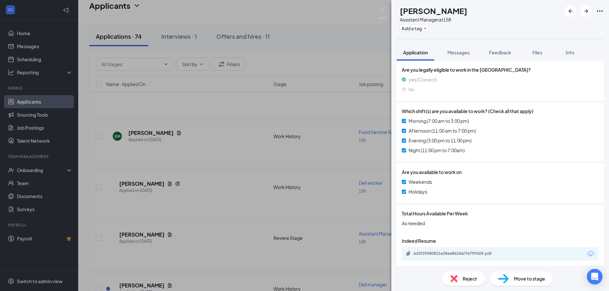
click at [243, 211] on div "DW [PERSON_NAME] Assistant Manager at 158 Add a tag Application Messages Feedba…" at bounding box center [304, 145] width 609 height 291
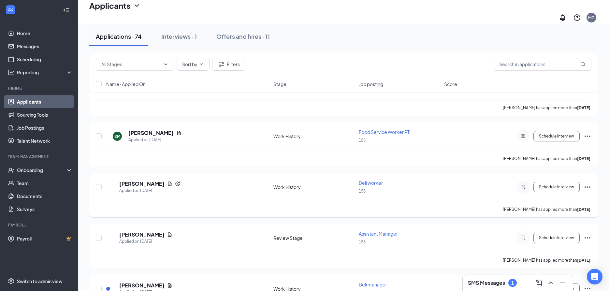
scroll to position [565, 0]
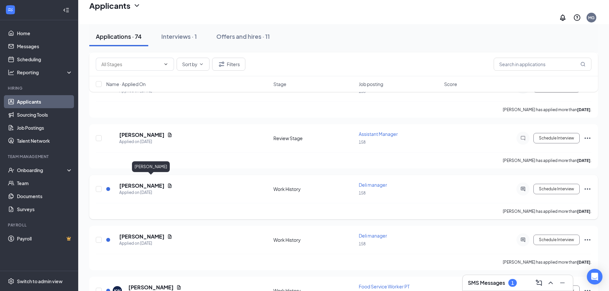
click at [165, 182] on h5 "[PERSON_NAME]" at bounding box center [141, 185] width 45 height 7
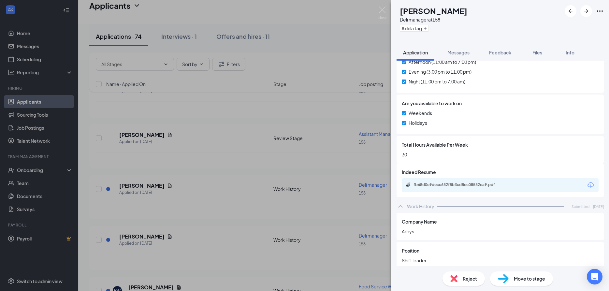
scroll to position [317, 0]
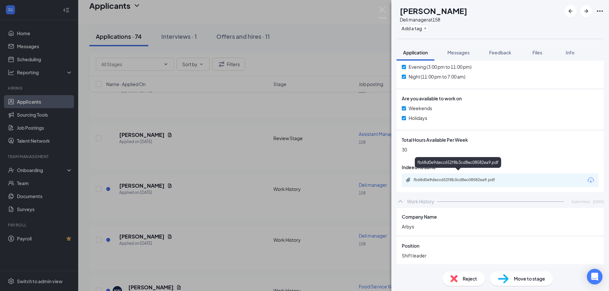
click at [410, 177] on icon "Paperclip" at bounding box center [408, 179] width 5 height 5
click at [216, 216] on div "NP [PERSON_NAME] Deli manager at 158 Add a tag Application Messages Feedback Fi…" at bounding box center [304, 145] width 609 height 291
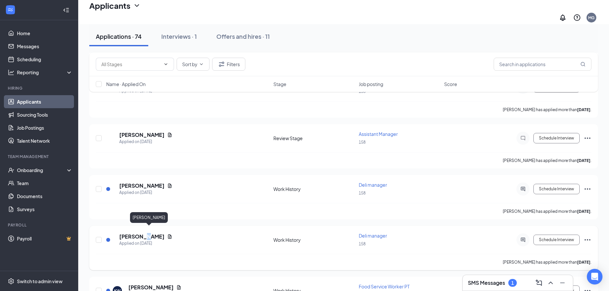
click at [154, 233] on h5 "[PERSON_NAME]" at bounding box center [141, 236] width 45 height 7
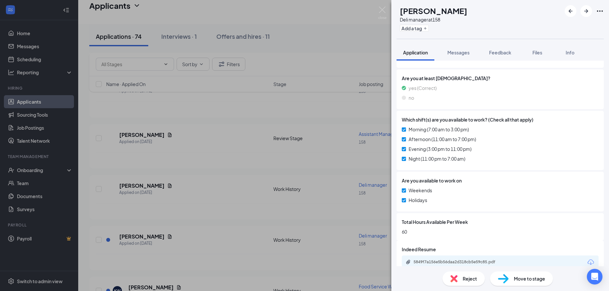
scroll to position [235, 0]
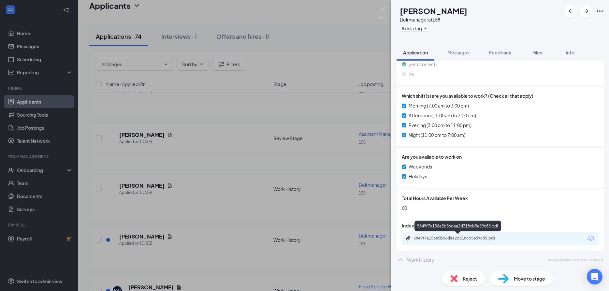
click at [414, 238] on div "5849f7a156e5b56daa2d318cb5e59c85.pdf" at bounding box center [459, 238] width 91 height 5
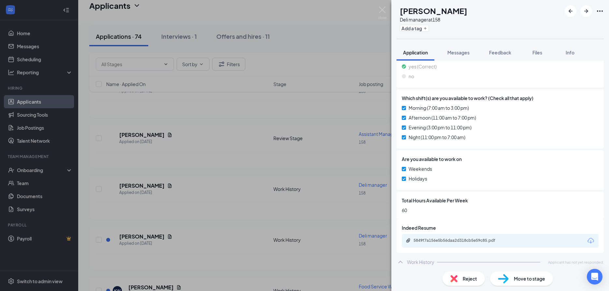
click at [220, 205] on div "[PERSON_NAME] Deli manager at 158 Add a tag Application Messages Feedback Files…" at bounding box center [304, 145] width 609 height 291
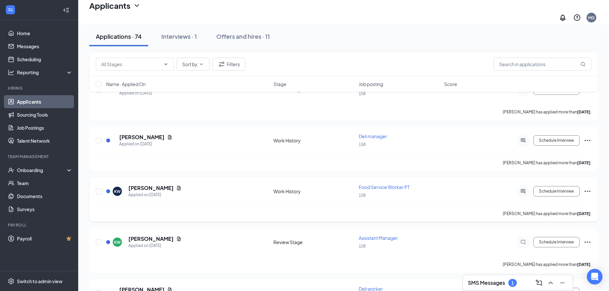
scroll to position [665, 0]
click at [151, 184] on h5 "[PERSON_NAME]" at bounding box center [150, 187] width 45 height 7
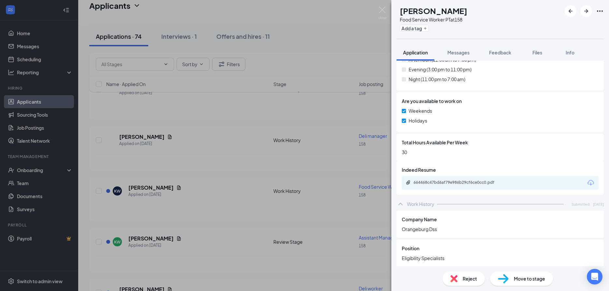
scroll to position [317, 0]
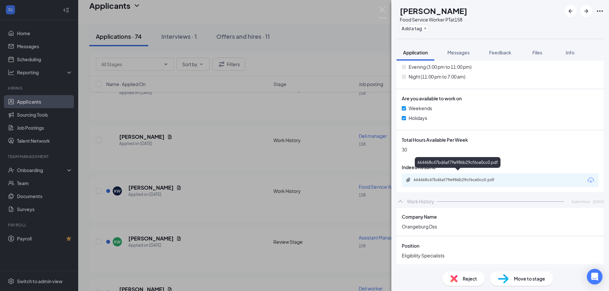
click at [408, 178] on icon "Paperclip" at bounding box center [408, 180] width 4 height 4
drag, startPoint x: 220, startPoint y: 194, endPoint x: 126, endPoint y: 229, distance: 100.7
click at [220, 194] on div "KW [PERSON_NAME] Food Service Worker PT at 158 Add a tag Application Messages F…" at bounding box center [304, 145] width 609 height 291
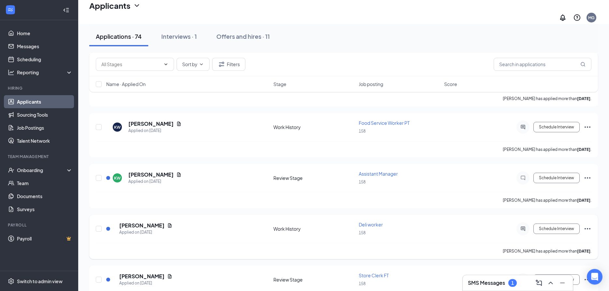
scroll to position [731, 0]
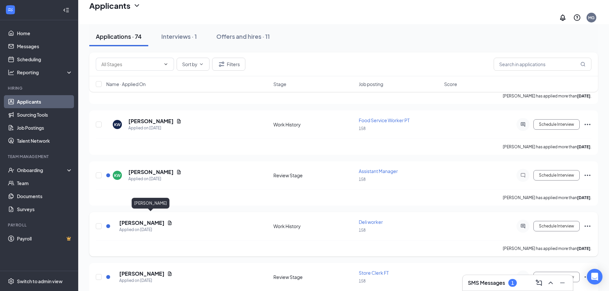
click at [150, 219] on h5 "[PERSON_NAME]" at bounding box center [141, 222] width 45 height 7
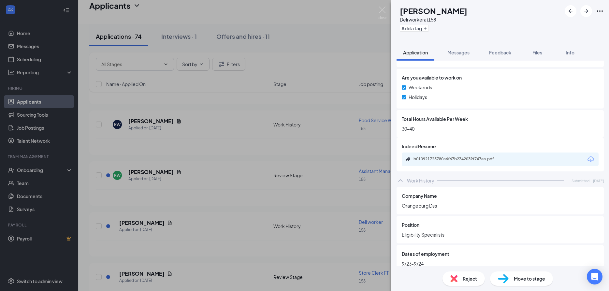
scroll to position [387, 0]
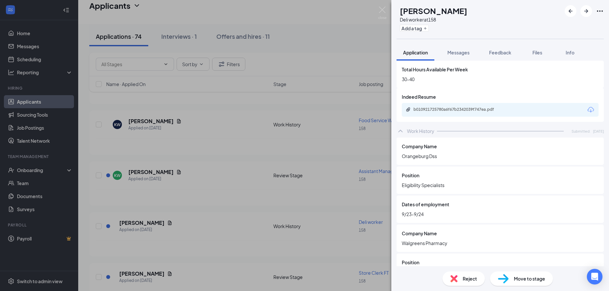
click at [406, 103] on div "b010921725780a6f67b2342039f747ea.pdf" at bounding box center [500, 110] width 197 height 14
click at [408, 107] on icon "Paperclip" at bounding box center [408, 109] width 4 height 4
click at [215, 203] on div "KW [PERSON_NAME] Deli worker at 158 Add a tag Application Messages Feedback Fil…" at bounding box center [304, 145] width 609 height 291
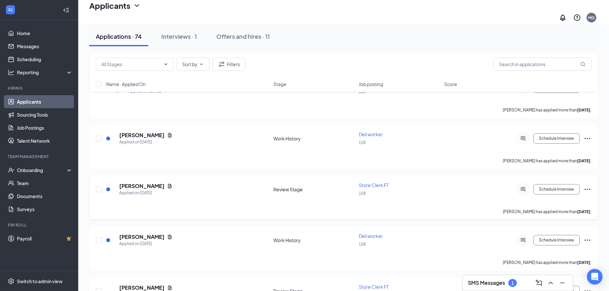
scroll to position [831, 0]
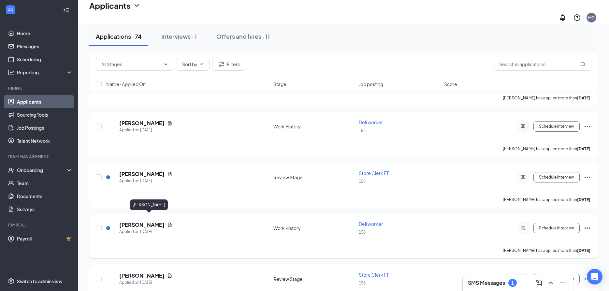
click at [154, 221] on h5 "[PERSON_NAME]" at bounding box center [141, 224] width 45 height 7
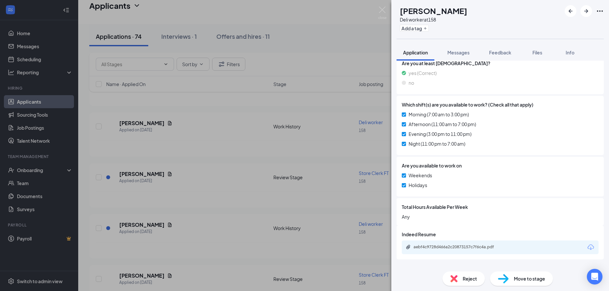
scroll to position [235, 0]
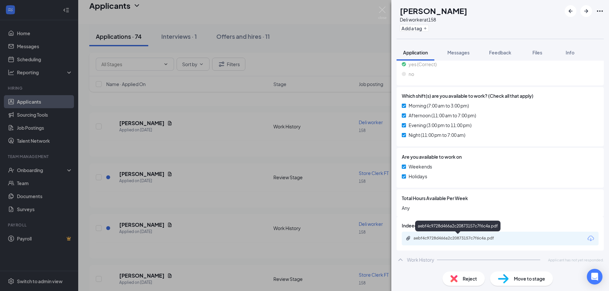
click at [411, 236] on div "aebf4c9728d466a2c20873157c7f6c4a.pdf" at bounding box center [459, 238] width 106 height 5
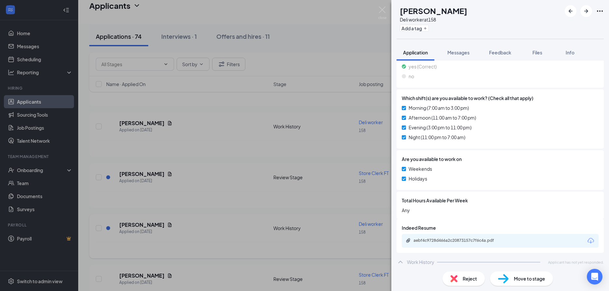
drag, startPoint x: 216, startPoint y: 244, endPoint x: 270, endPoint y: 241, distance: 54.5
click at [215, 244] on div "EE [PERSON_NAME] Deli worker at 158 Add a tag Application Messages Feedback Fil…" at bounding box center [304, 145] width 609 height 291
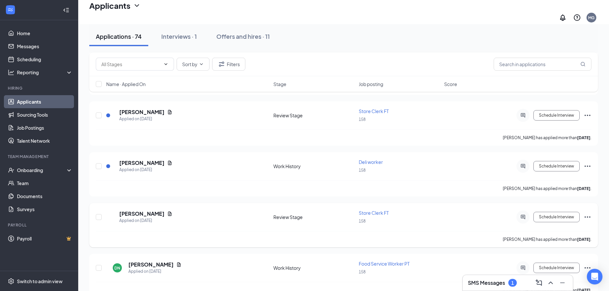
scroll to position [898, 0]
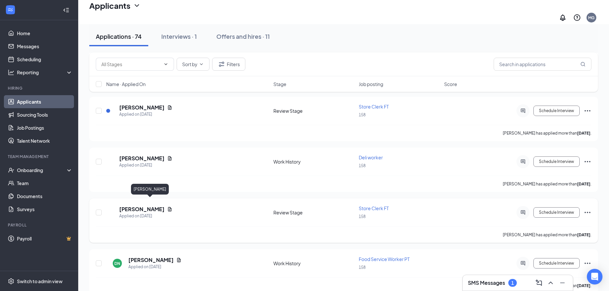
click at [159, 206] on h5 "[PERSON_NAME]" at bounding box center [141, 209] width 45 height 7
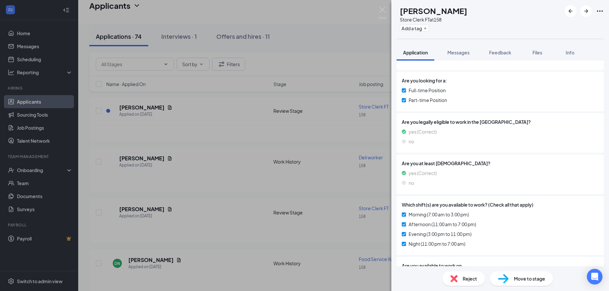
scroll to position [141, 0]
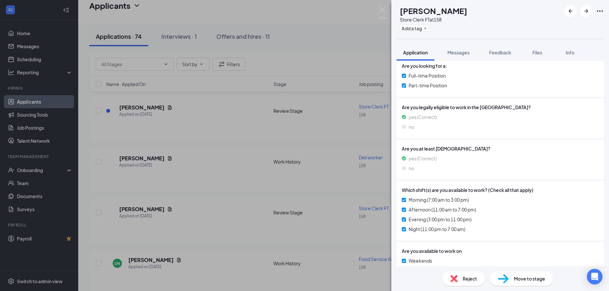
click at [327, 179] on div "RB [PERSON_NAME] Store Clerk FT at 158 Add a tag Application Messages Feedback …" at bounding box center [304, 145] width 609 height 291
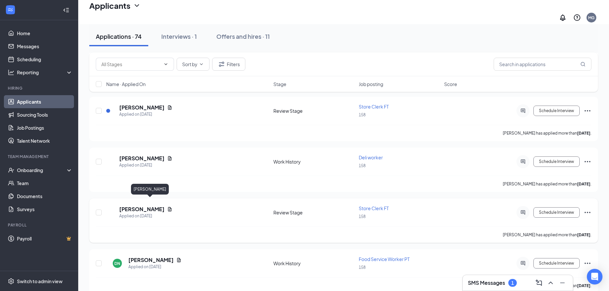
click at [162, 206] on h5 "[PERSON_NAME]" at bounding box center [141, 209] width 45 height 7
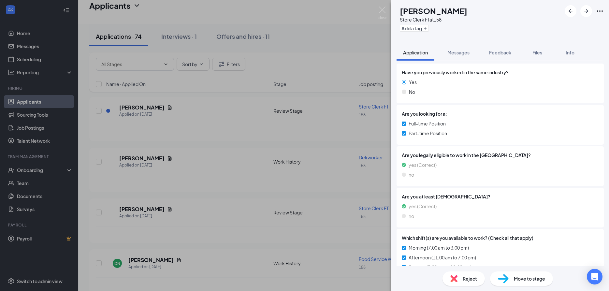
scroll to position [106, 0]
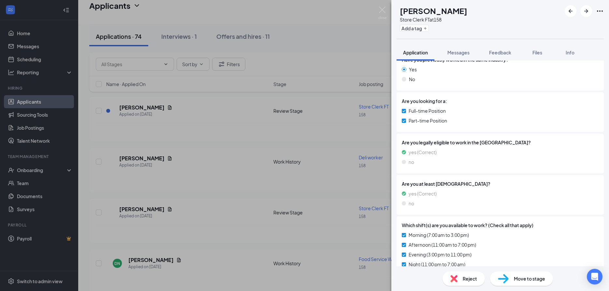
click at [250, 176] on div "RB [PERSON_NAME] Store Clerk FT at 158 Add a tag Application Messages Feedback …" at bounding box center [304, 145] width 609 height 291
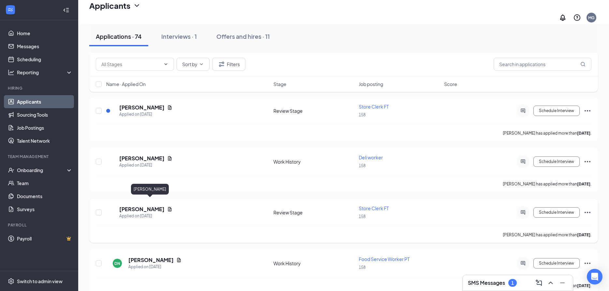
click at [157, 206] on h5 "[PERSON_NAME]" at bounding box center [141, 209] width 45 height 7
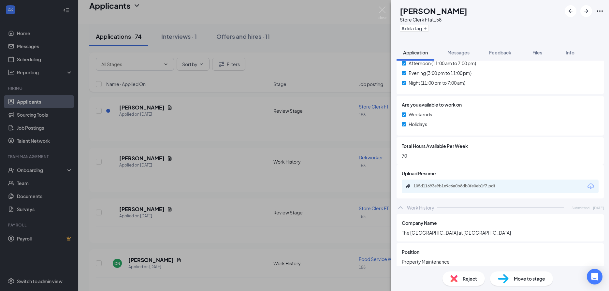
scroll to position [317, 0]
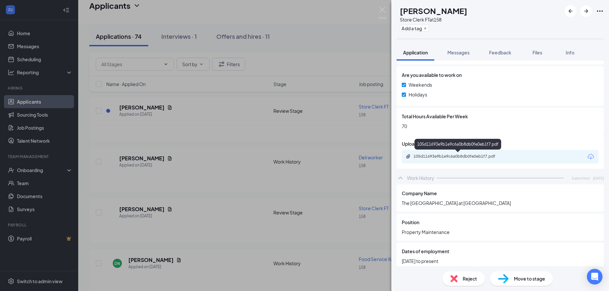
click at [410, 158] on icon "Paperclip" at bounding box center [408, 156] width 5 height 5
click at [230, 209] on div "RB [PERSON_NAME] Store Clerk FT at 158 Add a tag Application Messages Feedback …" at bounding box center [304, 145] width 609 height 291
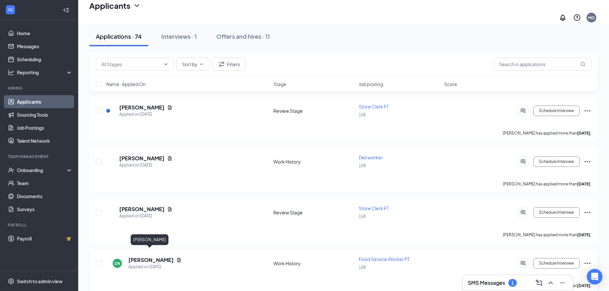
click at [157, 257] on h5 "[PERSON_NAME]" at bounding box center [150, 260] width 45 height 7
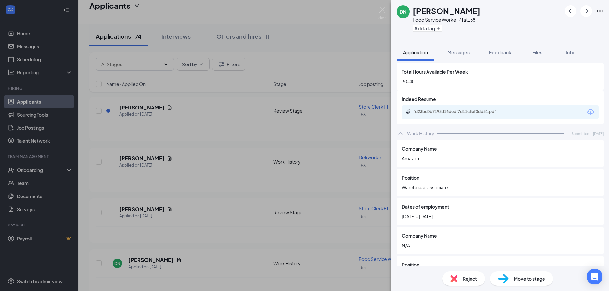
scroll to position [387, 0]
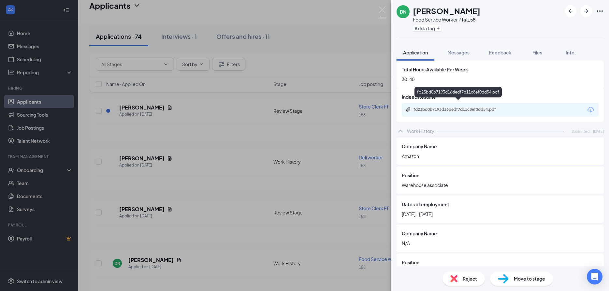
click at [410, 107] on icon "Paperclip" at bounding box center [408, 109] width 4 height 4
click at [231, 166] on div "DN [PERSON_NAME] Food Service Worker PT at 158 Add a tag Application Messages F…" at bounding box center [304, 145] width 609 height 291
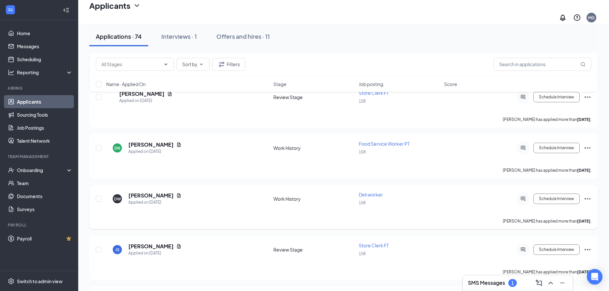
scroll to position [1031, 0]
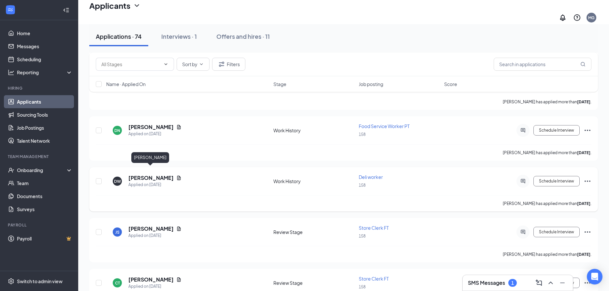
click at [159, 174] on h5 "[PERSON_NAME]" at bounding box center [150, 177] width 45 height 7
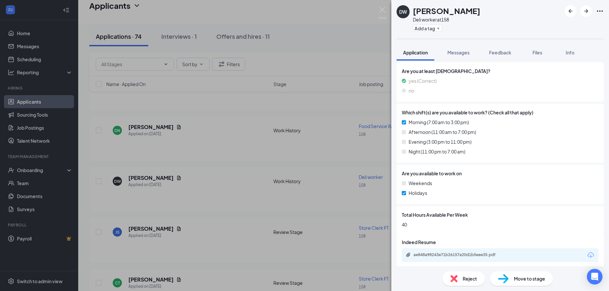
scroll to position [246, 0]
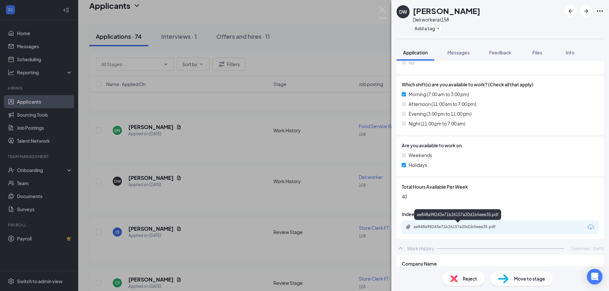
click at [412, 228] on div "ae848a98243e71b26157a20d1b5eee35.pdf" at bounding box center [459, 226] width 106 height 5
click at [235, 189] on div "DW [PERSON_NAME] Deli worker at 158 Add a tag Application Messages Feedback Fil…" at bounding box center [304, 145] width 609 height 291
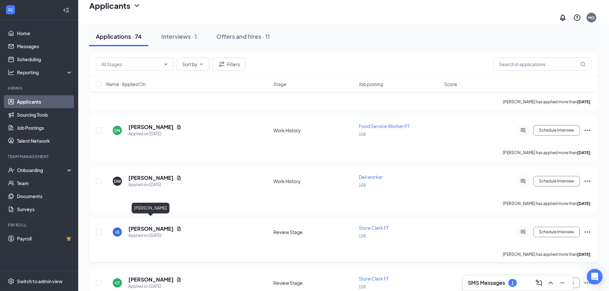
click at [161, 225] on h5 "[PERSON_NAME]" at bounding box center [150, 228] width 45 height 7
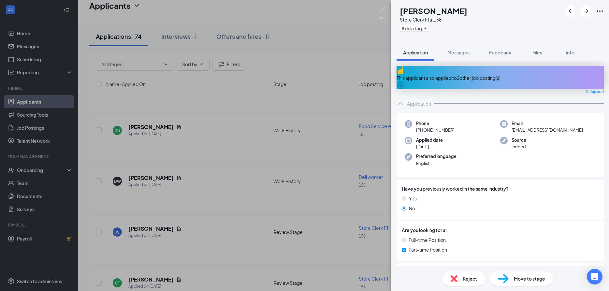
click at [234, 146] on div "JS [PERSON_NAME] Store Clerk FT at 158 Add a tag Application Messages Feedback …" at bounding box center [304, 145] width 609 height 291
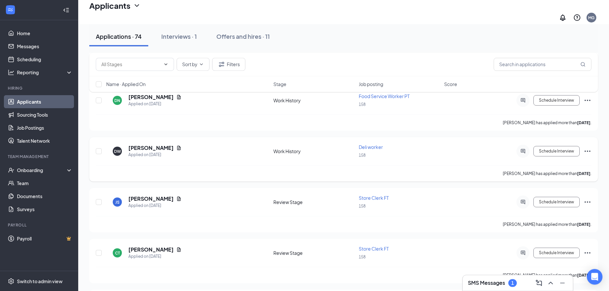
scroll to position [1130, 0]
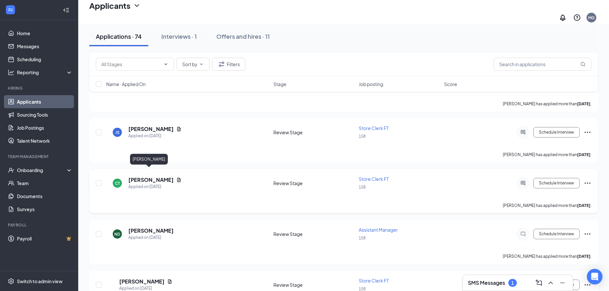
click at [141, 176] on h5 "[PERSON_NAME]" at bounding box center [150, 179] width 45 height 7
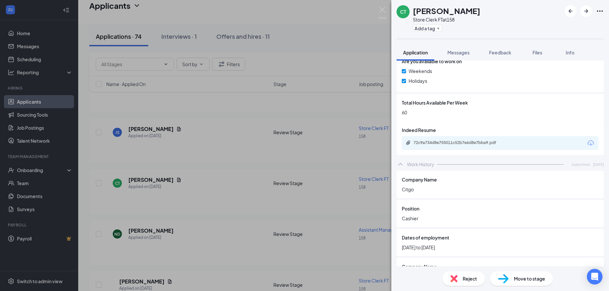
scroll to position [387, 0]
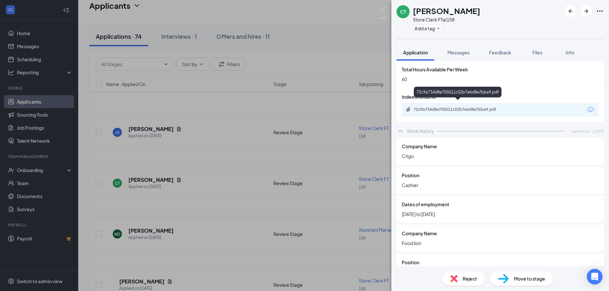
click at [411, 107] on div "72c9a734d8e755011c52b7e6d8e7bba9.pdf" at bounding box center [459, 109] width 106 height 5
drag, startPoint x: 225, startPoint y: 194, endPoint x: 246, endPoint y: 129, distance: 67.9
click at [225, 193] on div "CT [PERSON_NAME] Store Clerk FT at 158 Add a tag Application Messages Feedback …" at bounding box center [304, 145] width 609 height 291
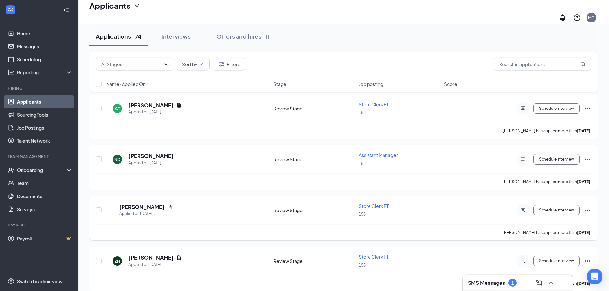
scroll to position [1230, 0]
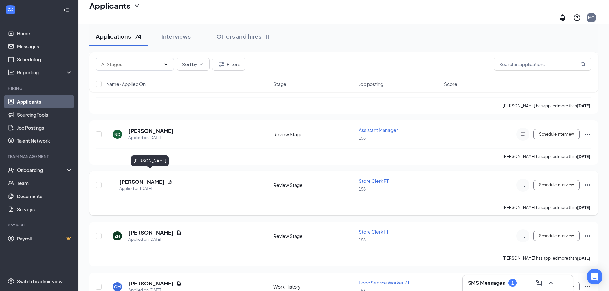
click at [159, 178] on h5 "[PERSON_NAME]" at bounding box center [141, 181] width 45 height 7
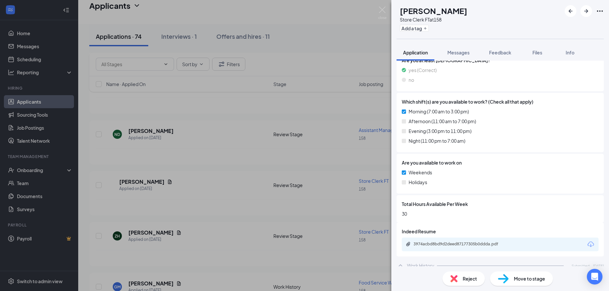
scroll to position [246, 0]
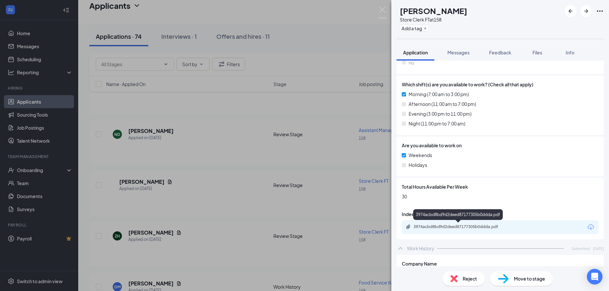
click at [413, 229] on div "3974acbd8bd9d2deed87177305b0ddda.pdf" at bounding box center [459, 226] width 106 height 5
click at [228, 189] on div "LD [PERSON_NAME] Store Clerk FT at 158 Add a tag Application Messages Feedback …" at bounding box center [304, 145] width 609 height 291
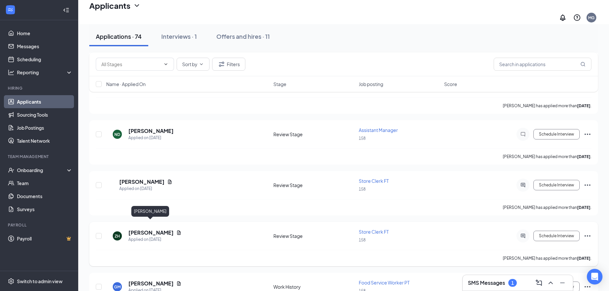
click at [157, 229] on h5 "[PERSON_NAME]" at bounding box center [150, 232] width 45 height 7
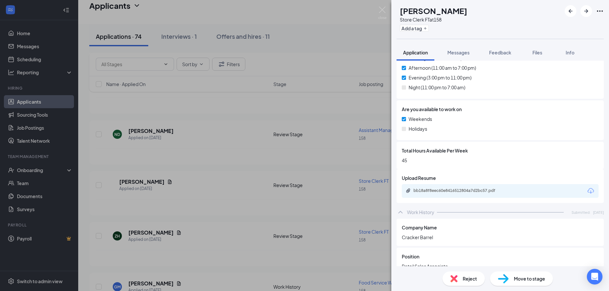
scroll to position [317, 0]
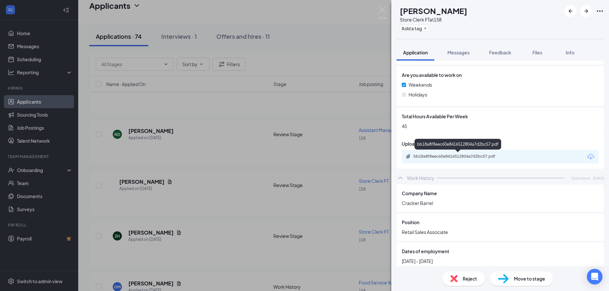
click at [412, 159] on div "bb18a8f8eec60e8416512804a7d2bc57.pdf" at bounding box center [459, 157] width 106 height 6
drag, startPoint x: 208, startPoint y: 231, endPoint x: 216, endPoint y: 217, distance: 16.7
click at [208, 230] on div "ZH [PERSON_NAME] Store Clerk FT at 158 Add a tag Application Messages Feedback …" at bounding box center [304, 145] width 609 height 291
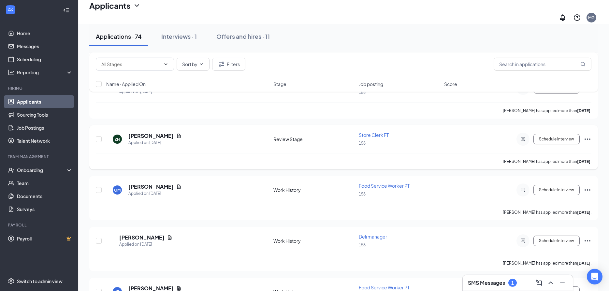
scroll to position [1330, 0]
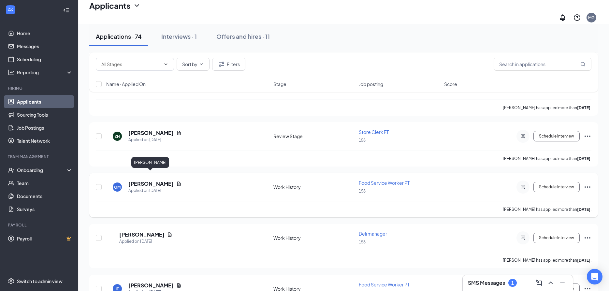
click at [155, 180] on h5 "[PERSON_NAME]" at bounding box center [150, 183] width 45 height 7
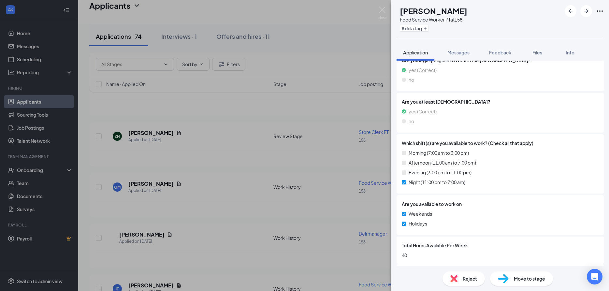
scroll to position [253, 0]
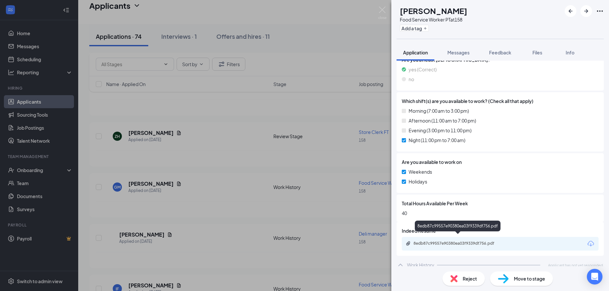
click at [412, 241] on div "8edb87c99557e90380ea03f9339df756.pdf" at bounding box center [459, 243] width 106 height 5
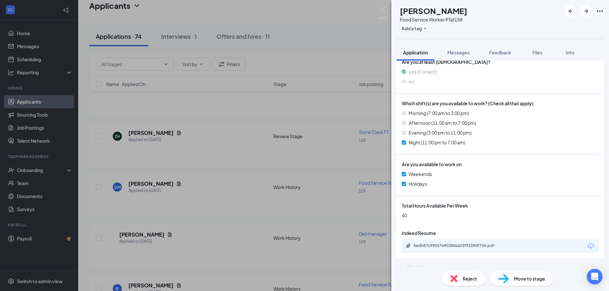
click at [244, 213] on div "GM [PERSON_NAME] Food Service Worker PT at 158 Add a tag Application Messages F…" at bounding box center [304, 145] width 609 height 291
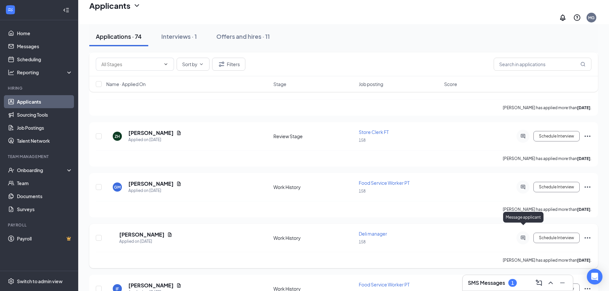
click at [523, 235] on icon "ActiveChat" at bounding box center [523, 237] width 8 height 5
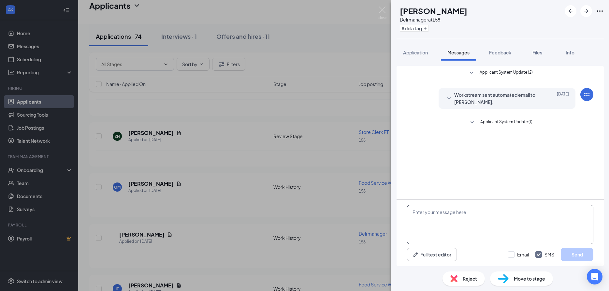
click at [419, 219] on textarea at bounding box center [500, 224] width 186 height 39
type textarea "TO FAR"
click at [474, 279] on span "Reject" at bounding box center [470, 278] width 14 height 7
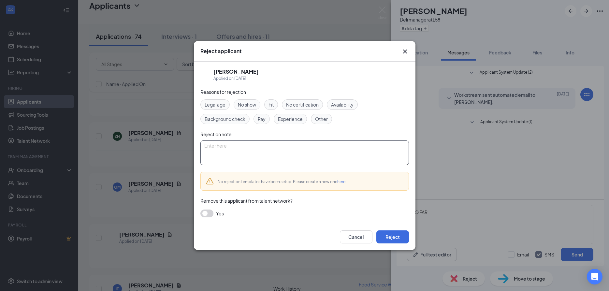
click at [226, 150] on textarea at bounding box center [304, 152] width 209 height 25
type textarea "F"
type textarea "R"
type textarea "TO FAR"
drag, startPoint x: 395, startPoint y: 236, endPoint x: 299, endPoint y: 218, distance: 98.1
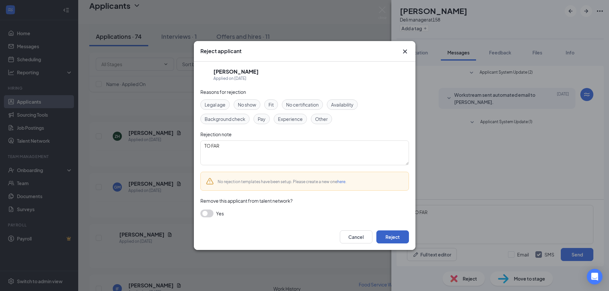
click at [392, 235] on button "Reject" at bounding box center [392, 236] width 33 height 13
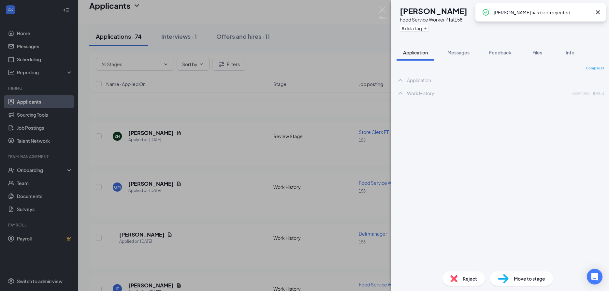
click at [236, 242] on div "IF [PERSON_NAME] Food Service Worker PT at 158 Add a tag Application Messages F…" at bounding box center [304, 145] width 609 height 291
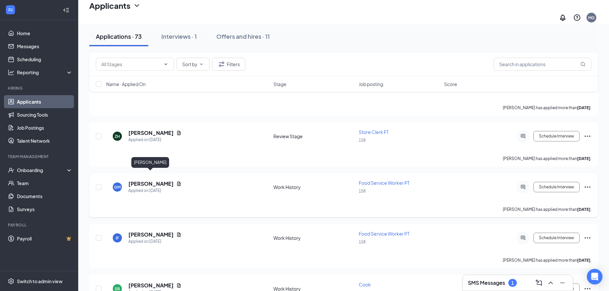
click at [151, 180] on h5 "[PERSON_NAME]" at bounding box center [150, 183] width 45 height 7
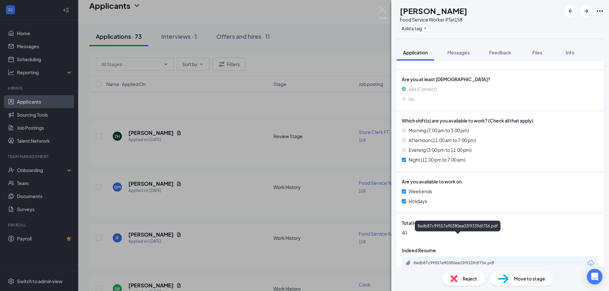
scroll to position [253, 0]
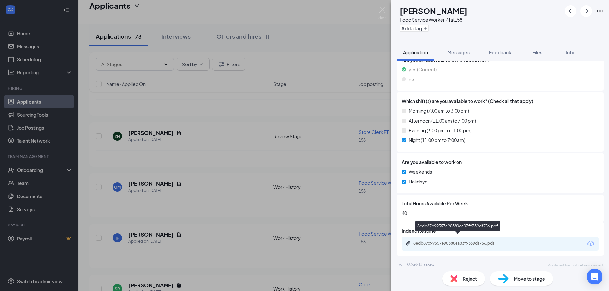
click at [413, 241] on div "8edb87c99557e90380ea03f9339df756.pdf" at bounding box center [459, 243] width 106 height 5
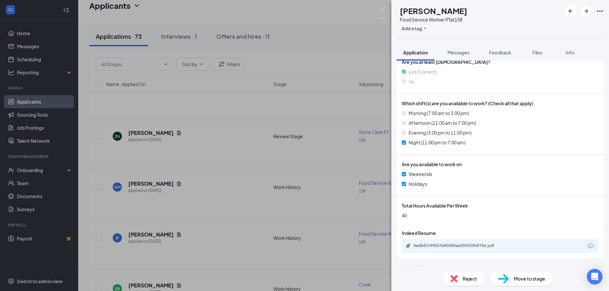
click at [474, 278] on span "Reject" at bounding box center [470, 278] width 14 height 7
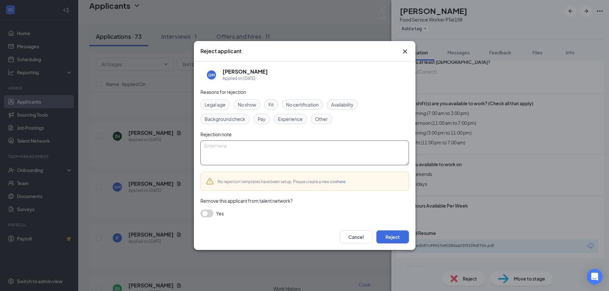
click at [222, 147] on textarea at bounding box center [304, 152] width 209 height 25
type textarea "Far"
click at [402, 232] on button "Reject" at bounding box center [392, 236] width 33 height 13
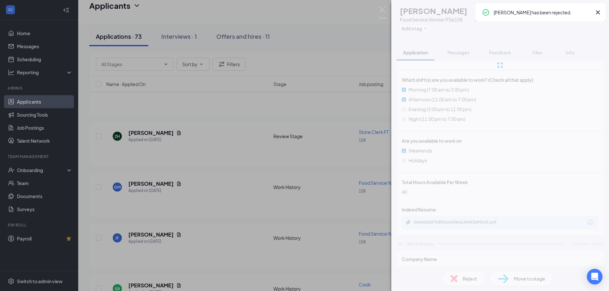
scroll to position [233, 0]
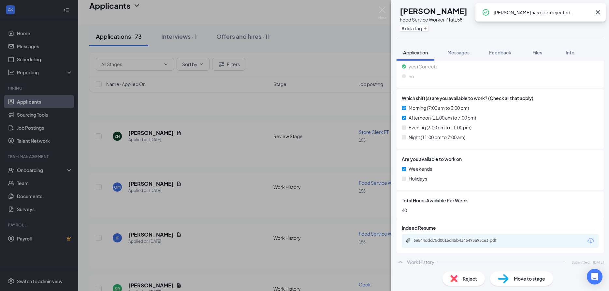
click at [210, 185] on div "IF [PERSON_NAME] Food Service Worker PT at 158 Add a tag Application Messages F…" at bounding box center [304, 145] width 609 height 291
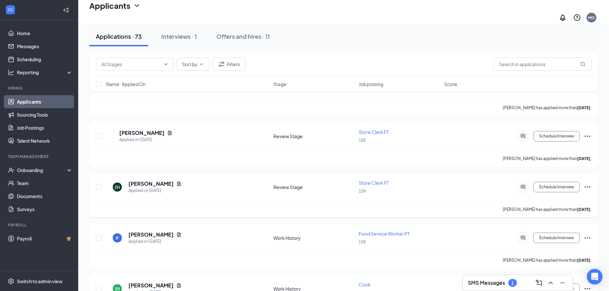
scroll to position [1363, 0]
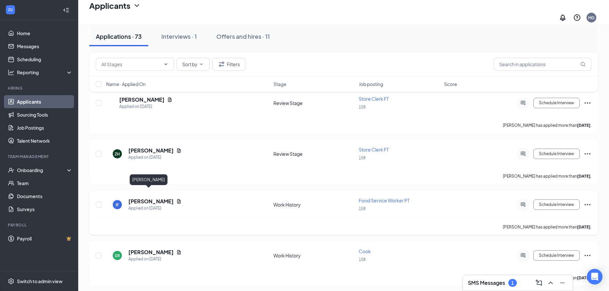
click at [151, 198] on h5 "[PERSON_NAME]" at bounding box center [150, 201] width 45 height 7
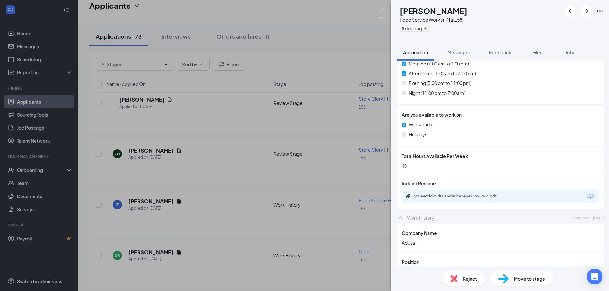
scroll to position [282, 0]
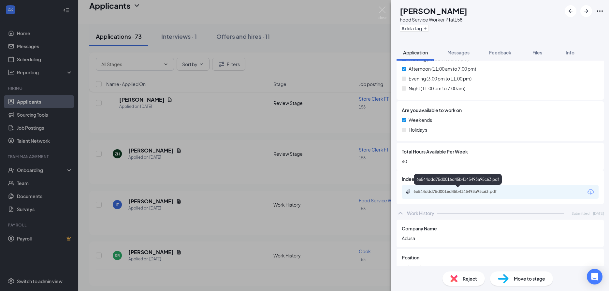
click at [412, 191] on div "6e544ddd75d0016d45b4145493a95c63.pdf" at bounding box center [459, 191] width 106 height 5
click at [327, 205] on div "IF [PERSON_NAME] Food Service Worker PT at 158 Add a tag Application Messages F…" at bounding box center [304, 145] width 609 height 291
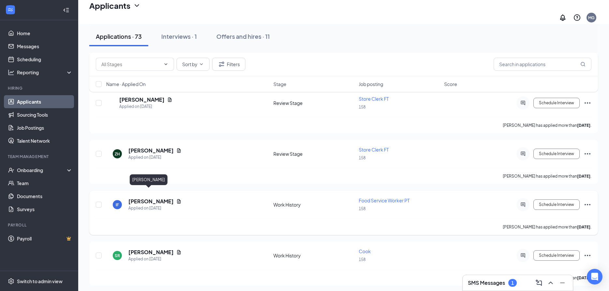
click at [150, 198] on h5 "[PERSON_NAME]" at bounding box center [150, 201] width 45 height 7
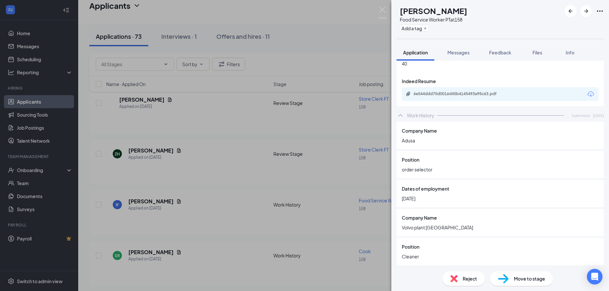
scroll to position [387, 0]
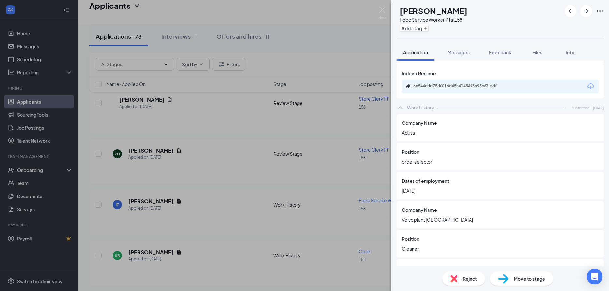
click at [461, 276] on div "Reject" at bounding box center [464, 279] width 42 height 14
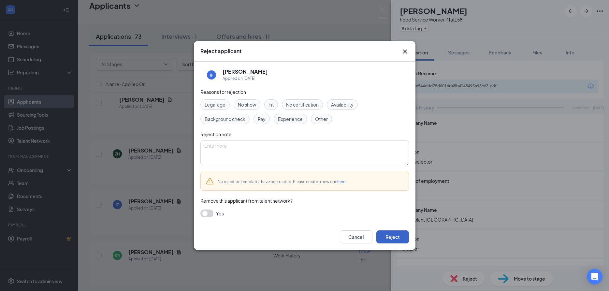
click at [394, 235] on button "Reject" at bounding box center [392, 236] width 33 height 13
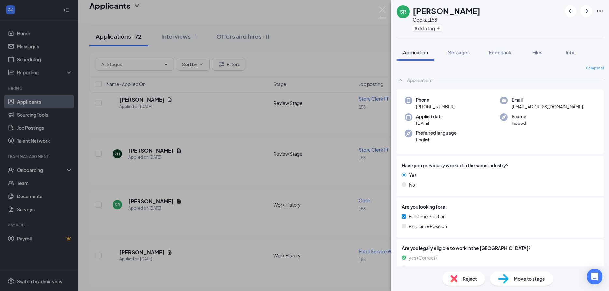
click at [224, 199] on div "SR [PERSON_NAME] at 158 Add a tag Application Messages Feedback Files Info Coll…" at bounding box center [304, 145] width 609 height 291
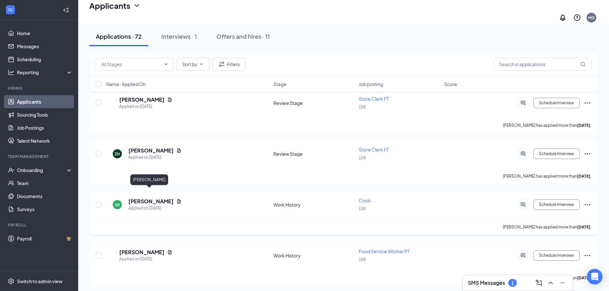
click at [151, 198] on h5 "[PERSON_NAME]" at bounding box center [150, 201] width 45 height 7
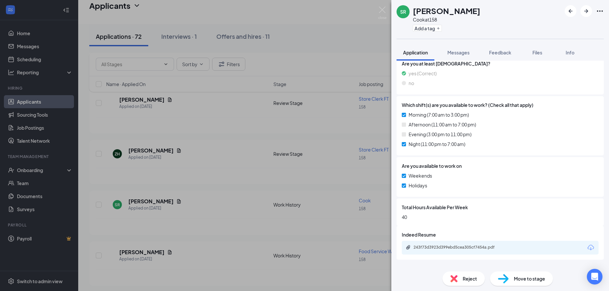
scroll to position [235, 0]
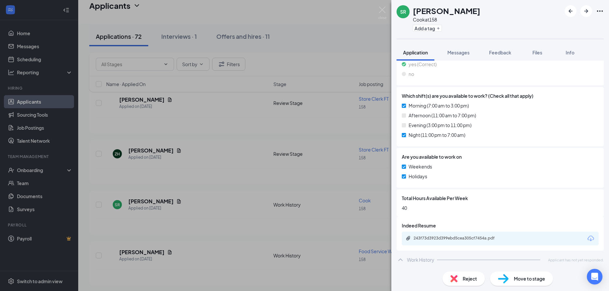
click at [411, 235] on div "243f73d3923d399ebd5cea305cf7454a.pdf" at bounding box center [500, 239] width 197 height 14
click at [408, 240] on icon "Paperclip" at bounding box center [408, 238] width 5 height 5
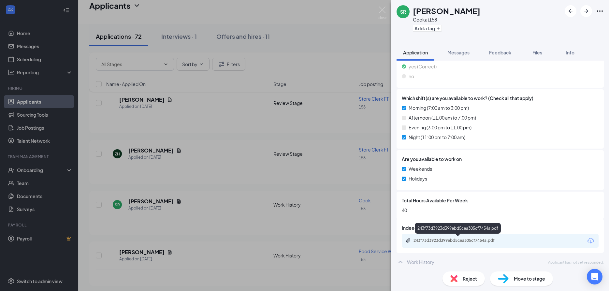
click at [418, 239] on div "243f73d3923d399ebd5cea305cf7454a.pdf" at bounding box center [459, 240] width 91 height 5
click at [232, 212] on div "SR [PERSON_NAME] at 158 Add a tag Application Messages Feedback Files Info Coll…" at bounding box center [304, 145] width 609 height 291
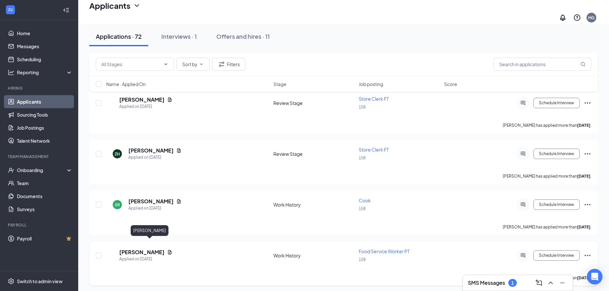
click at [159, 249] on h5 "[PERSON_NAME]" at bounding box center [141, 252] width 45 height 7
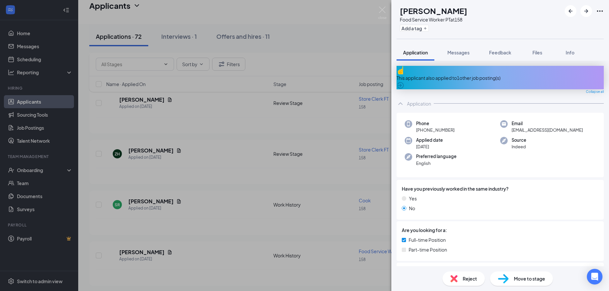
click at [315, 223] on div "KB [PERSON_NAME] Food Service Worker PT at 158 Add a tag Application Messages F…" at bounding box center [304, 145] width 609 height 291
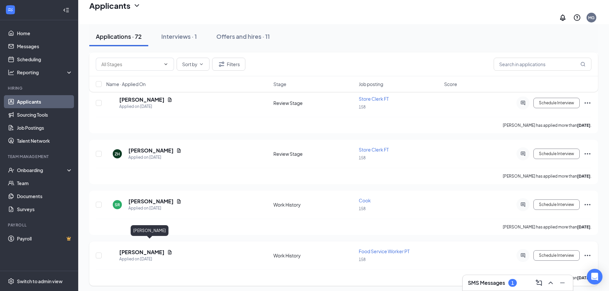
click at [145, 249] on h5 "[PERSON_NAME]" at bounding box center [141, 252] width 45 height 7
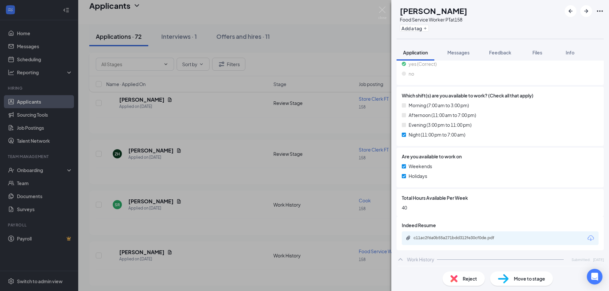
scroll to position [282, 0]
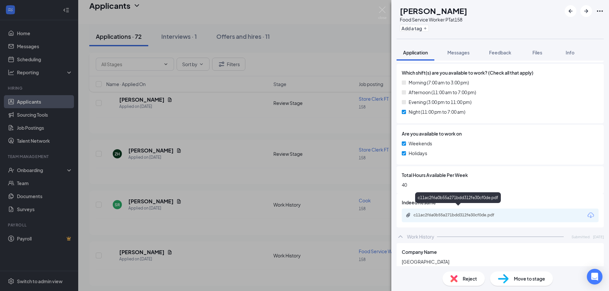
click at [408, 213] on icon "Paperclip" at bounding box center [408, 215] width 5 height 5
click at [240, 197] on div "KB [PERSON_NAME] Food Service Worker PT at 158 Add a tag Application Messages F…" at bounding box center [304, 145] width 609 height 291
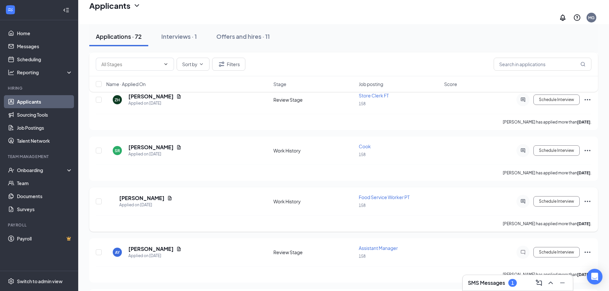
scroll to position [1430, 0]
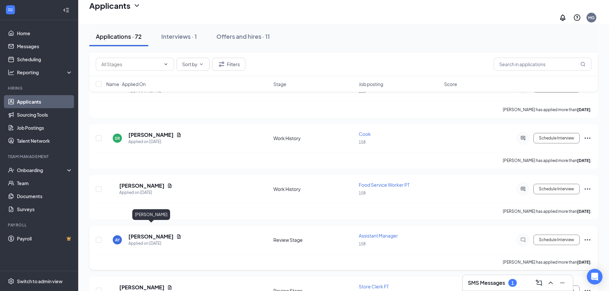
click at [156, 233] on h5 "[PERSON_NAME]" at bounding box center [150, 236] width 45 height 7
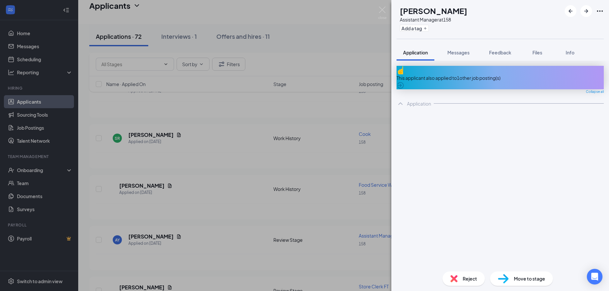
click at [235, 203] on div "AY [PERSON_NAME] Assistant Manager at 158 Add a tag Application Messages Feedba…" at bounding box center [304, 145] width 609 height 291
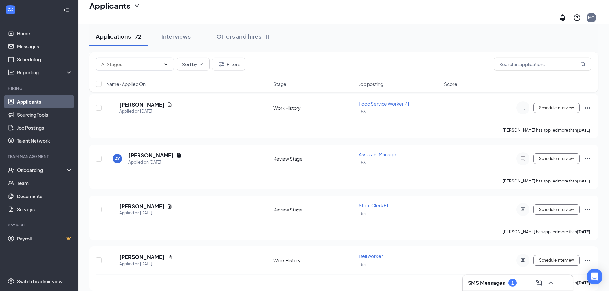
scroll to position [1529, 0]
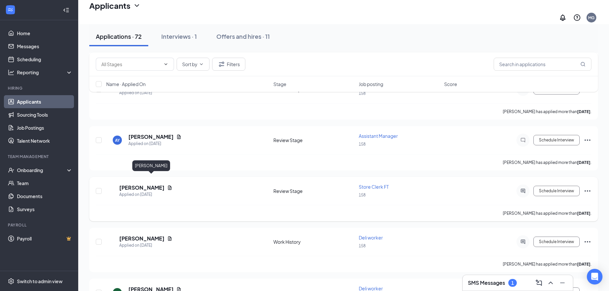
click at [164, 184] on h5 "[PERSON_NAME]" at bounding box center [141, 187] width 45 height 7
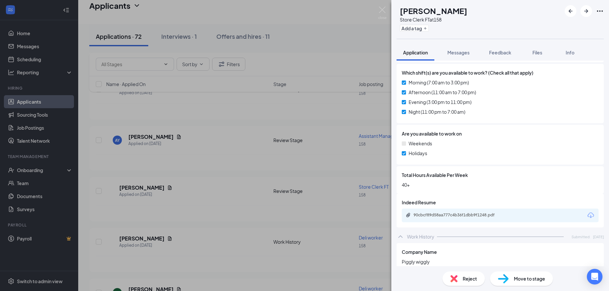
scroll to position [317, 0]
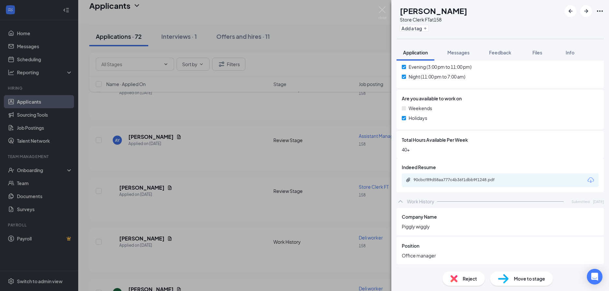
click at [410, 178] on icon "Paperclip" at bounding box center [408, 180] width 4 height 4
click at [251, 176] on div "AY [PERSON_NAME] Store Clerk FT at 158 Add a tag Application Messages Feedback …" at bounding box center [304, 145] width 609 height 291
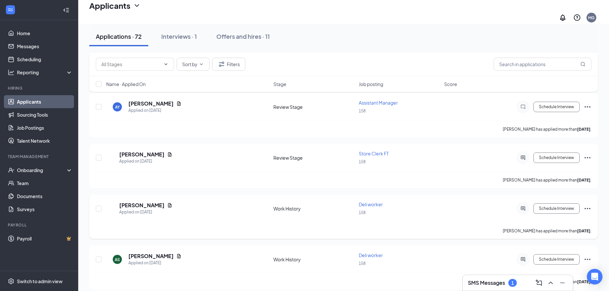
scroll to position [1596, 0]
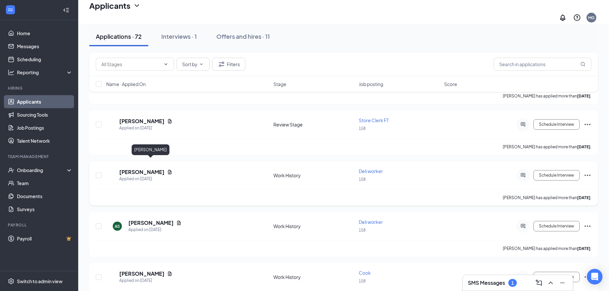
click at [149, 169] on h5 "[PERSON_NAME]" at bounding box center [141, 172] width 45 height 7
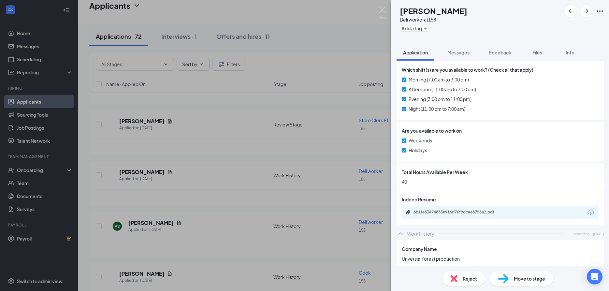
scroll to position [352, 0]
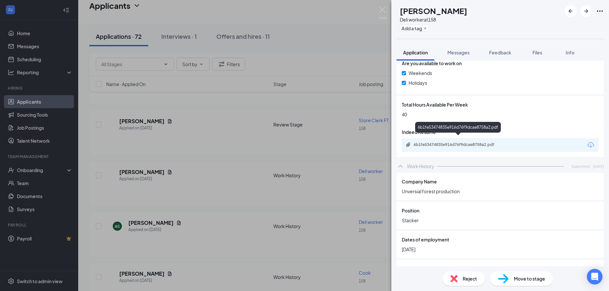
click at [407, 142] on icon "Paperclip" at bounding box center [408, 144] width 5 height 5
click at [198, 225] on div "RH [PERSON_NAME] Deli worker at 158 Add a tag Application Messages Feedback Fil…" at bounding box center [304, 145] width 609 height 291
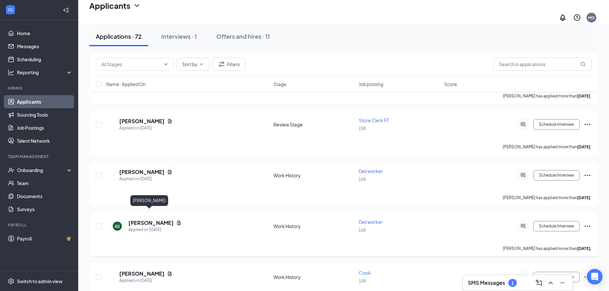
click at [143, 219] on h5 "[PERSON_NAME]" at bounding box center [150, 222] width 45 height 7
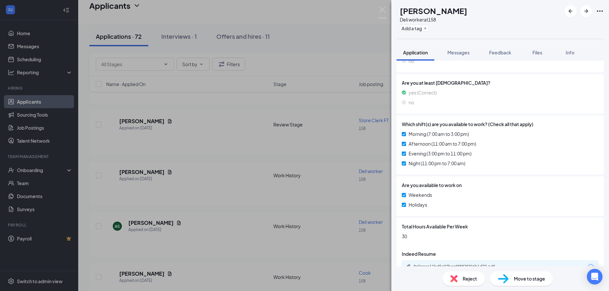
scroll to position [282, 0]
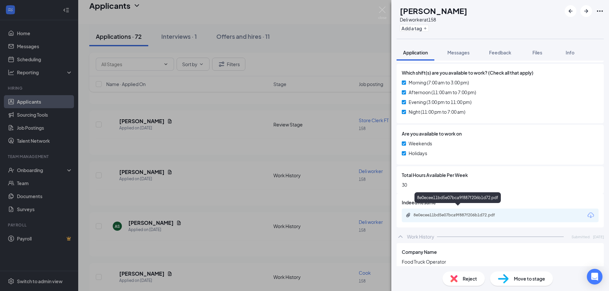
click at [410, 213] on icon "Paperclip" at bounding box center [408, 215] width 4 height 4
drag, startPoint x: 223, startPoint y: 219, endPoint x: 190, endPoint y: 147, distance: 79.3
click at [222, 220] on div "AS [PERSON_NAME] Deli worker at 158 Add a tag Application Messages Feedback Fil…" at bounding box center [304, 145] width 609 height 291
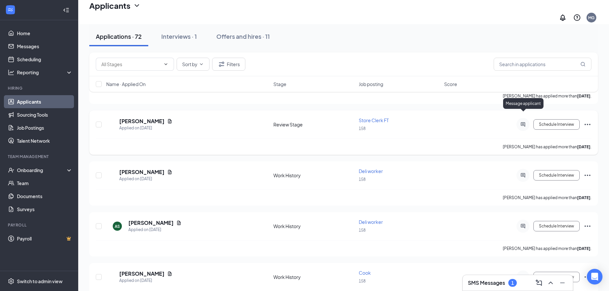
click at [522, 122] on icon "ActiveChat" at bounding box center [523, 124] width 8 height 5
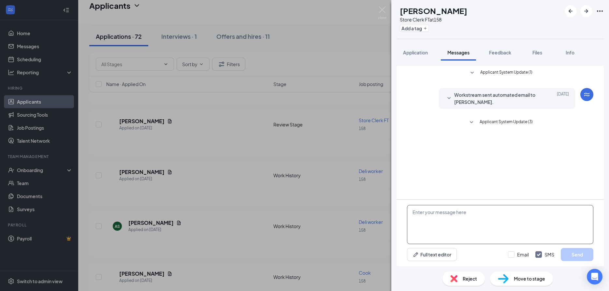
click at [432, 219] on textarea at bounding box center [500, 224] width 186 height 39
type textarea "FIT"
drag, startPoint x: 470, startPoint y: 277, endPoint x: 466, endPoint y: 274, distance: 4.4
click at [466, 274] on div "Reject" at bounding box center [464, 279] width 42 height 14
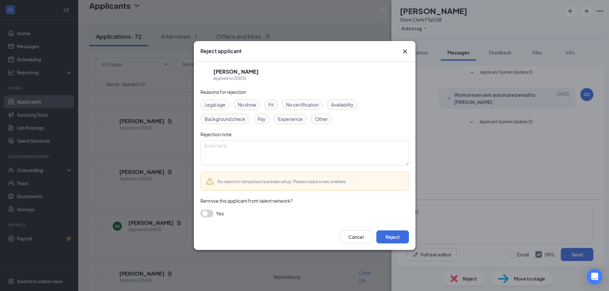
click at [275, 102] on div "Fit" at bounding box center [271, 104] width 14 height 10
click at [389, 235] on button "Reject" at bounding box center [392, 236] width 33 height 13
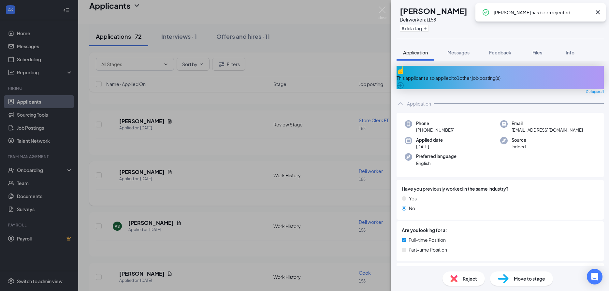
drag, startPoint x: 246, startPoint y: 197, endPoint x: 216, endPoint y: 194, distance: 30.7
click at [246, 197] on div "RH [PERSON_NAME] Deli worker at 158 Add a tag Application Messages Feedback Fil…" at bounding box center [304, 145] width 609 height 291
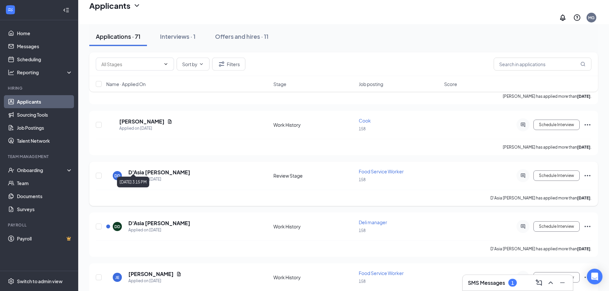
scroll to position [1662, 0]
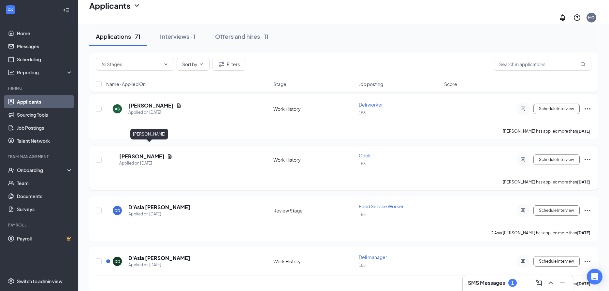
click at [148, 153] on h5 "[PERSON_NAME]" at bounding box center [141, 156] width 45 height 7
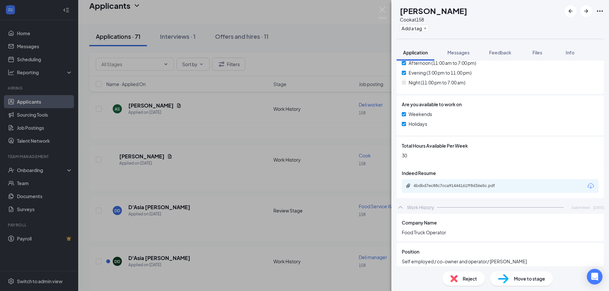
scroll to position [317, 0]
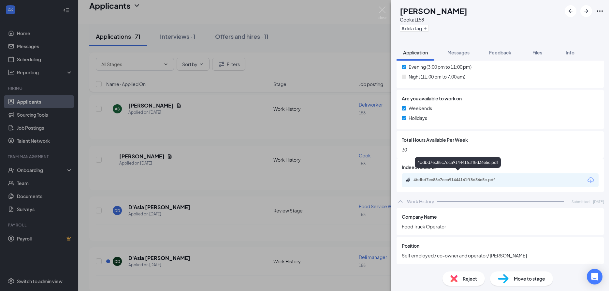
click at [410, 177] on icon "Paperclip" at bounding box center [408, 179] width 5 height 5
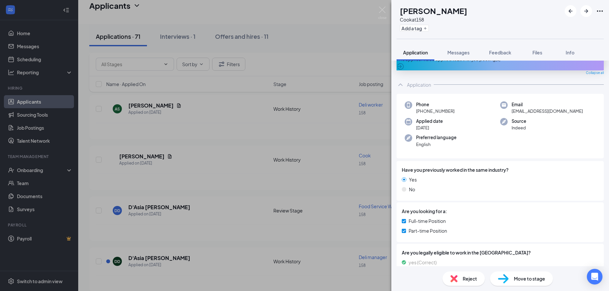
scroll to position [0, 0]
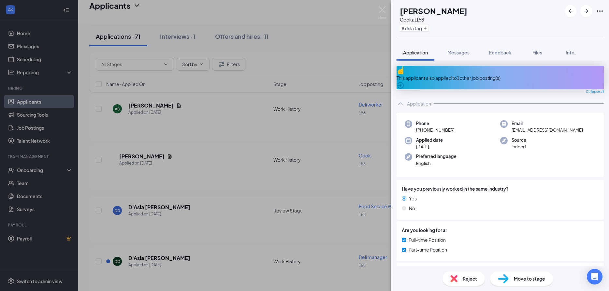
click at [317, 141] on div "AS [PERSON_NAME] at 158 Add a tag Application Messages Feedback Files Info This…" at bounding box center [304, 145] width 609 height 291
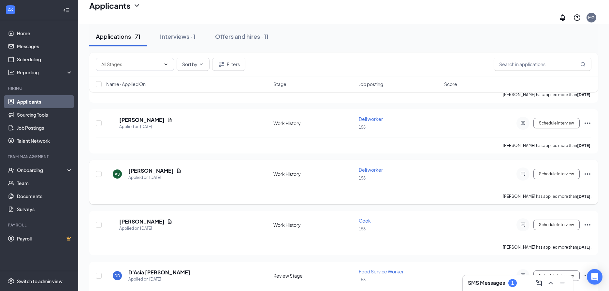
scroll to position [1596, 0]
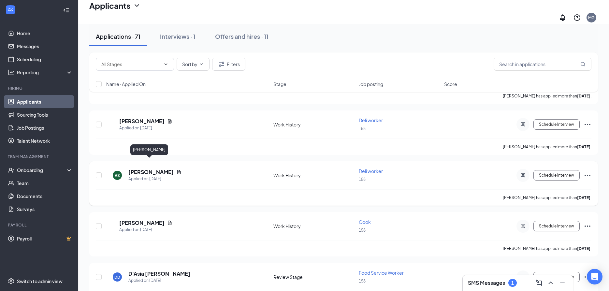
click at [153, 169] on h5 "[PERSON_NAME]" at bounding box center [150, 172] width 45 height 7
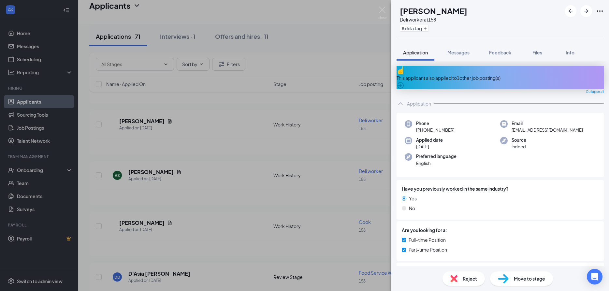
click at [243, 193] on div "AS [PERSON_NAME] Deli worker at 158 Add a tag Application Messages Feedback Fil…" at bounding box center [304, 145] width 609 height 291
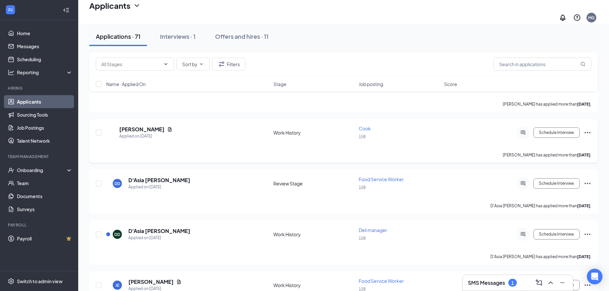
scroll to position [1696, 0]
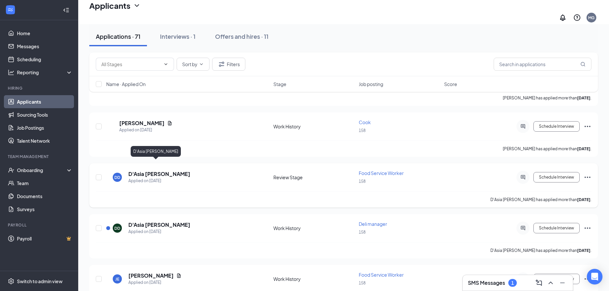
click at [145, 170] on h5 "D'Asia [PERSON_NAME]" at bounding box center [159, 173] width 62 height 7
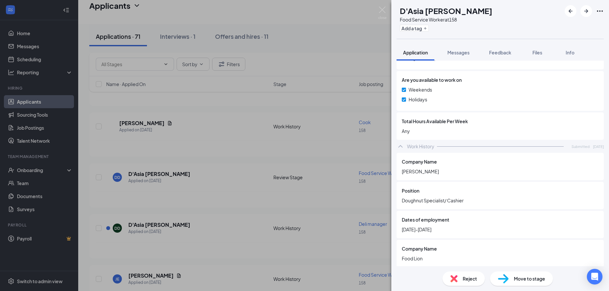
scroll to position [285, 0]
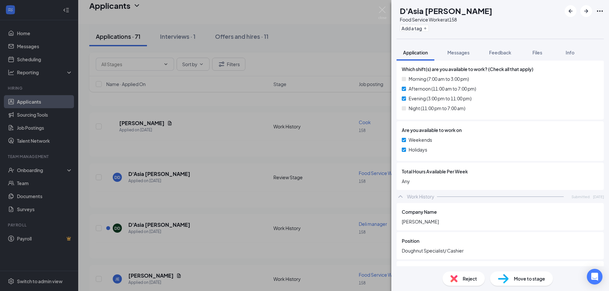
click at [209, 193] on div "DD D'Asia [PERSON_NAME] Food Service Worker at 158 Add a tag Application Messag…" at bounding box center [304, 145] width 609 height 291
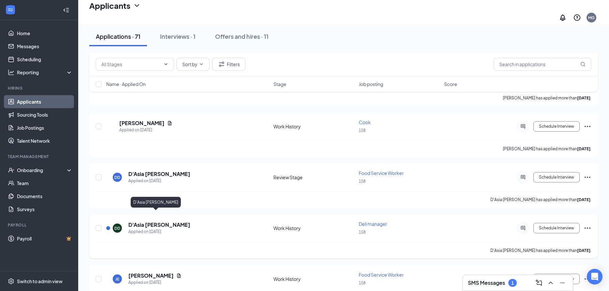
click at [139, 221] on h5 "D'Asia [PERSON_NAME]" at bounding box center [159, 224] width 62 height 7
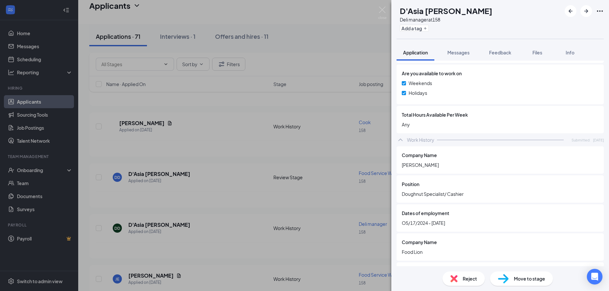
scroll to position [246, 0]
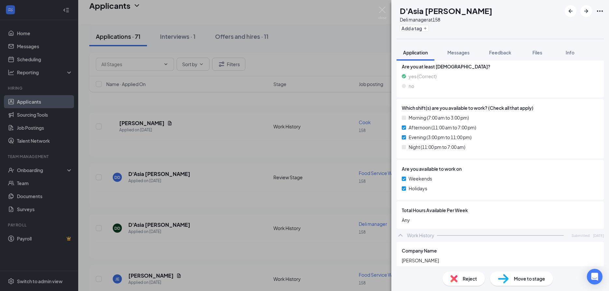
click at [236, 225] on div "DD D'Asia [PERSON_NAME] Deli manager at 158 Add a tag Application Messages Feed…" at bounding box center [304, 145] width 609 height 291
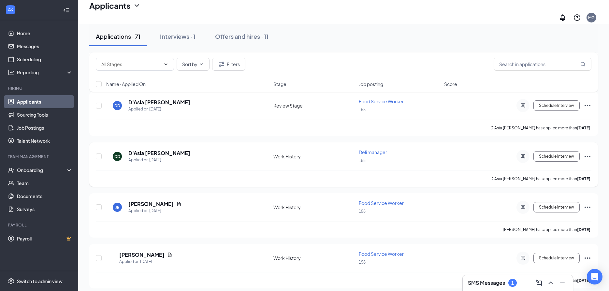
scroll to position [1795, 0]
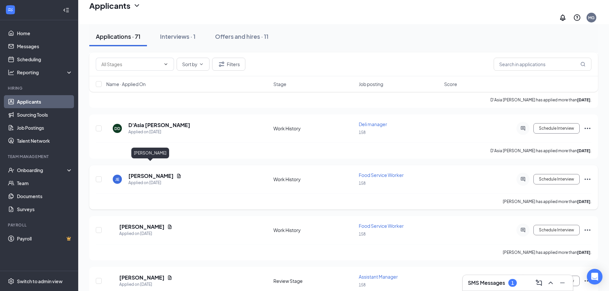
click at [156, 172] on h5 "[PERSON_NAME]" at bounding box center [150, 175] width 45 height 7
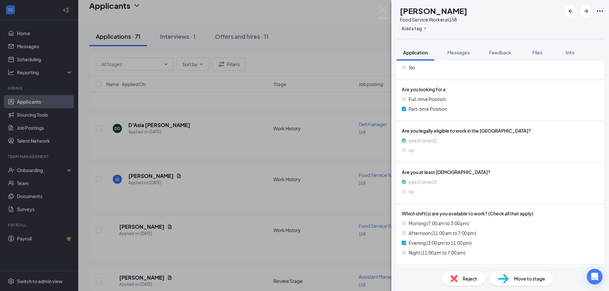
scroll to position [253, 0]
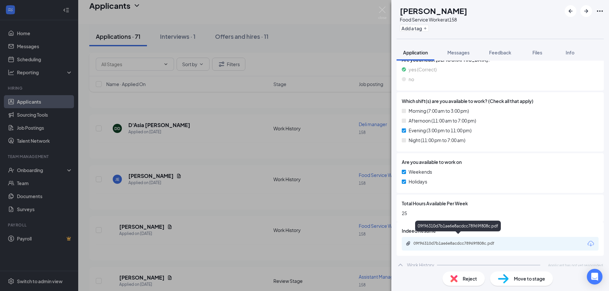
click at [414, 241] on div "09f96310d7b1ae6e8acdcc78969f808c.pdf" at bounding box center [459, 243] width 91 height 5
